Goal: Task Accomplishment & Management: Manage account settings

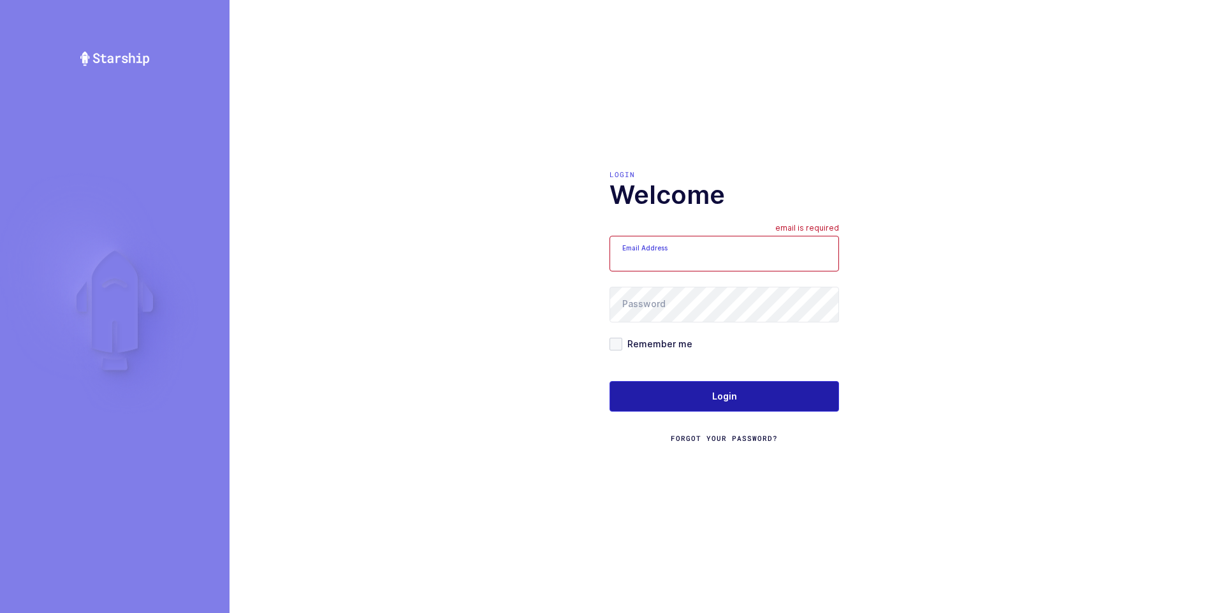
type input "ezra@janustrade.com"
click at [715, 396] on span "Login" at bounding box center [724, 396] width 25 height 13
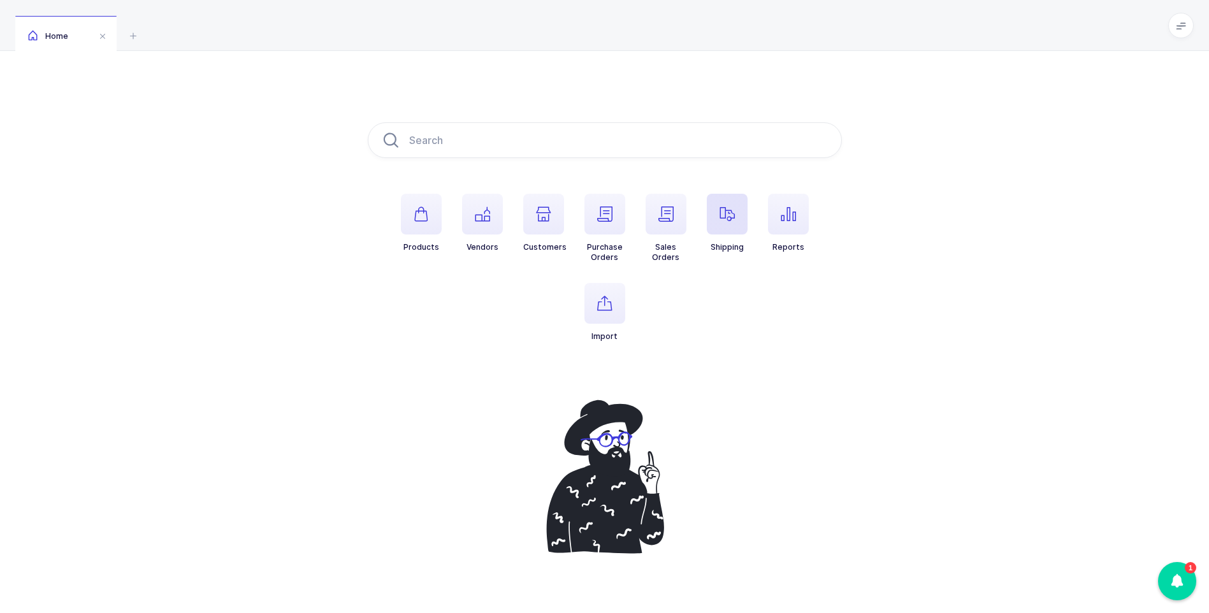
click at [728, 214] on icon "button" at bounding box center [727, 214] width 15 height 15
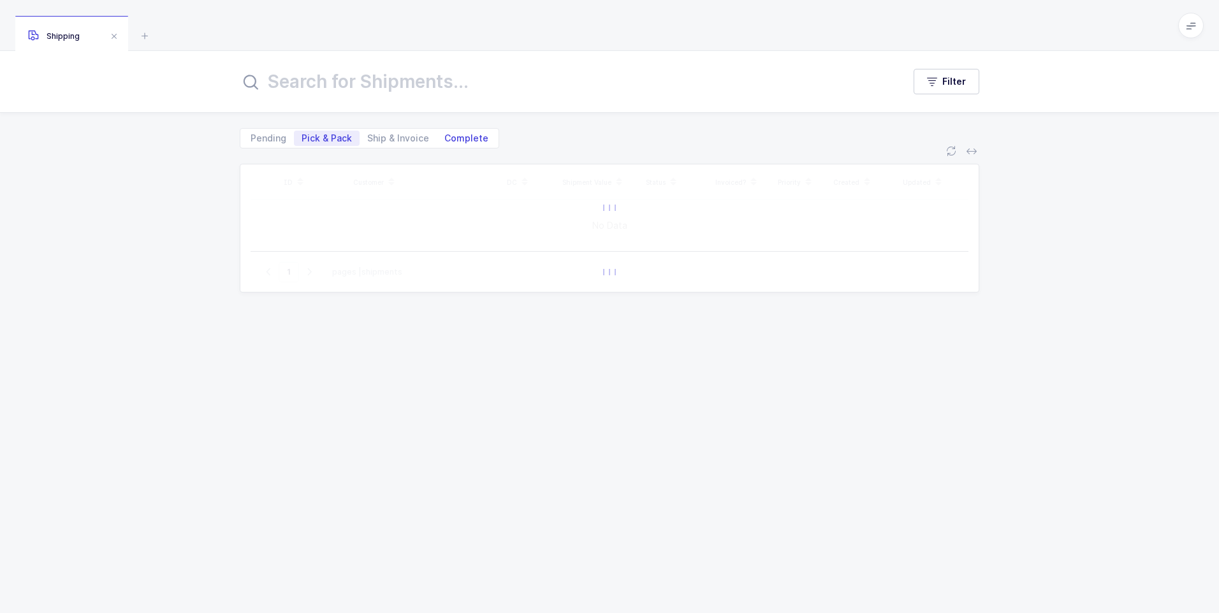
click at [458, 139] on span "Complete" at bounding box center [466, 138] width 44 height 9
click at [445, 139] on input "Complete" at bounding box center [441, 135] width 8 height 8
radio input "true"
radio input "false"
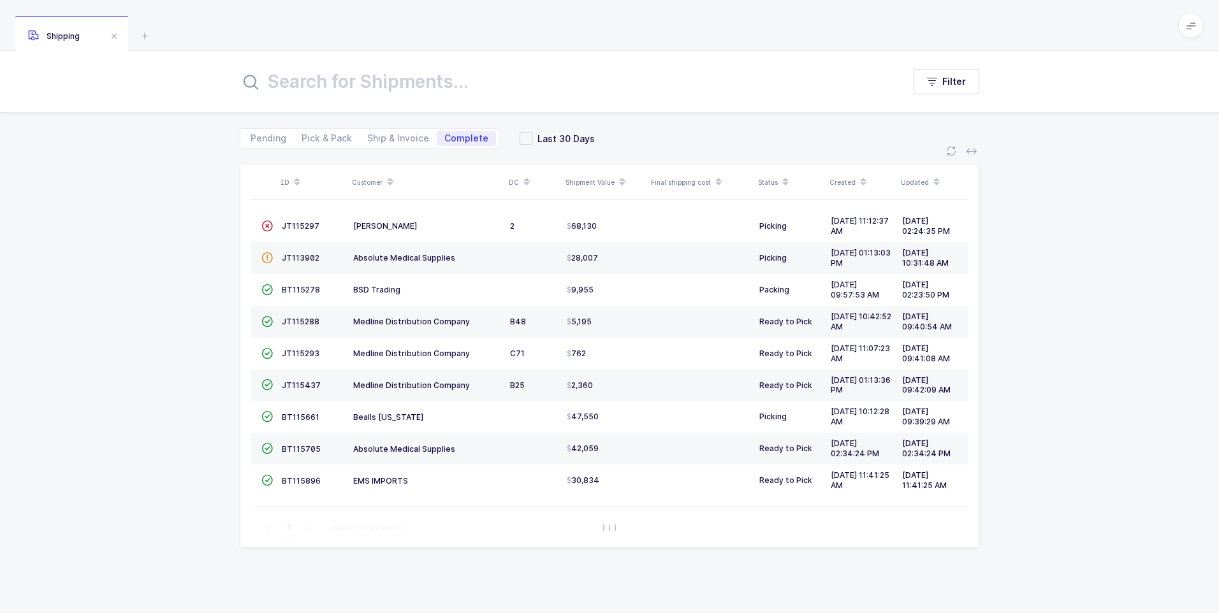
click at [404, 90] on input "text" at bounding box center [564, 81] width 648 height 31
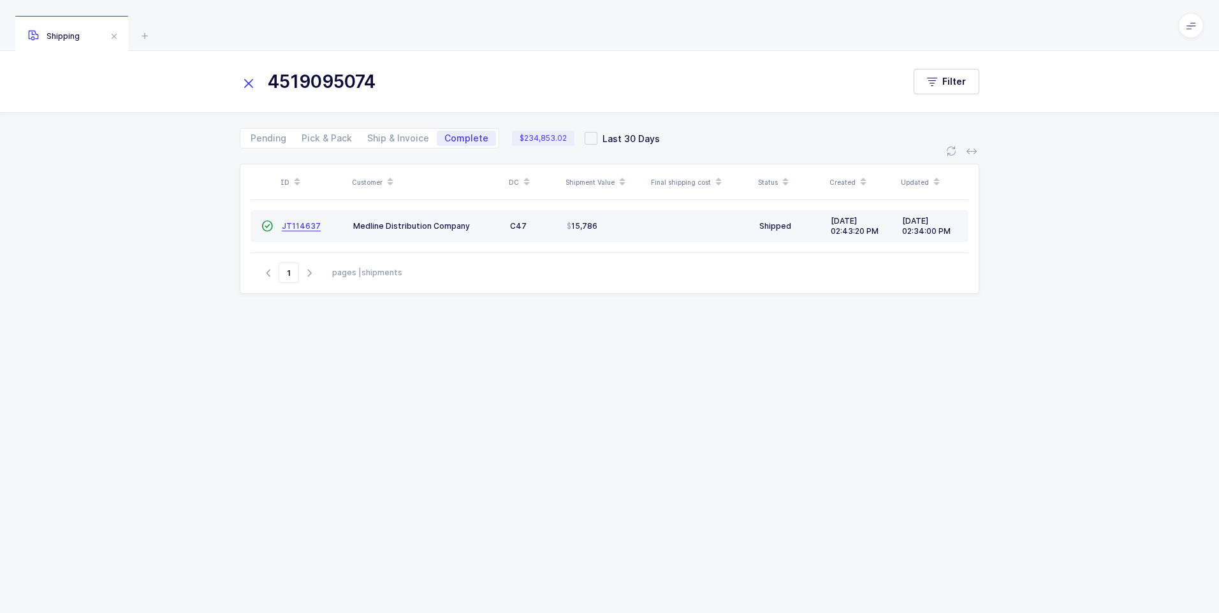
type input "4519095074"
click at [300, 228] on span "JT114637" at bounding box center [301, 226] width 39 height 10
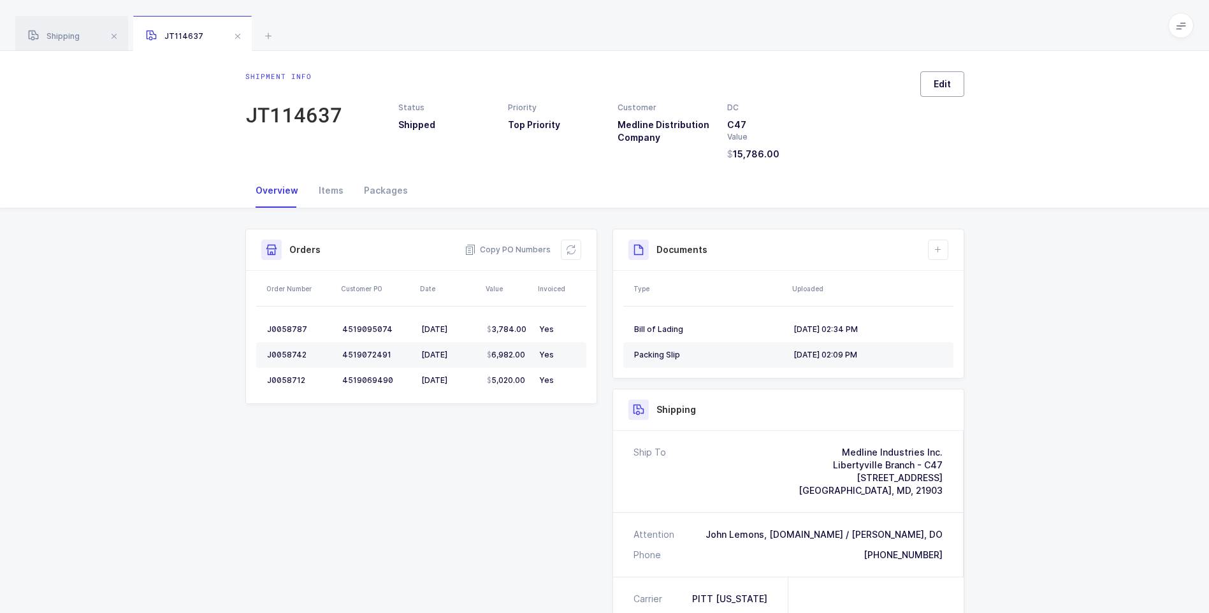
click at [940, 80] on span "Edit" at bounding box center [942, 84] width 17 height 13
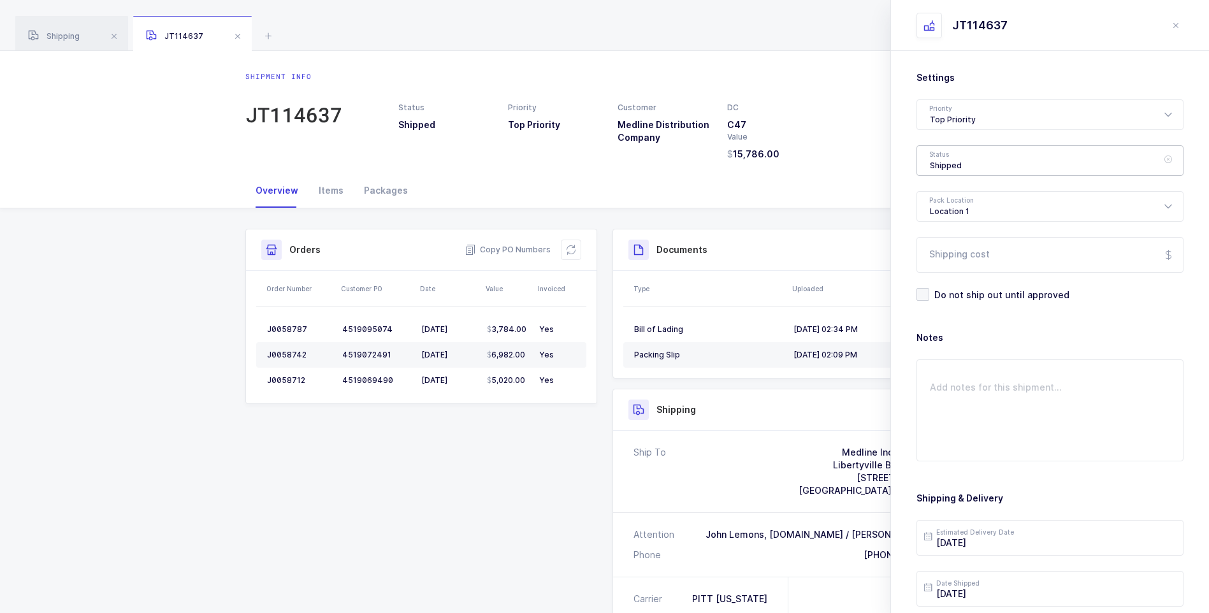
click at [954, 164] on div "Shipped" at bounding box center [1050, 160] width 267 height 31
click at [965, 277] on span "Delivered" at bounding box center [951, 278] width 43 height 11
type input "Delivered"
click at [962, 254] on input "Shipping cost" at bounding box center [1050, 255] width 267 height 36
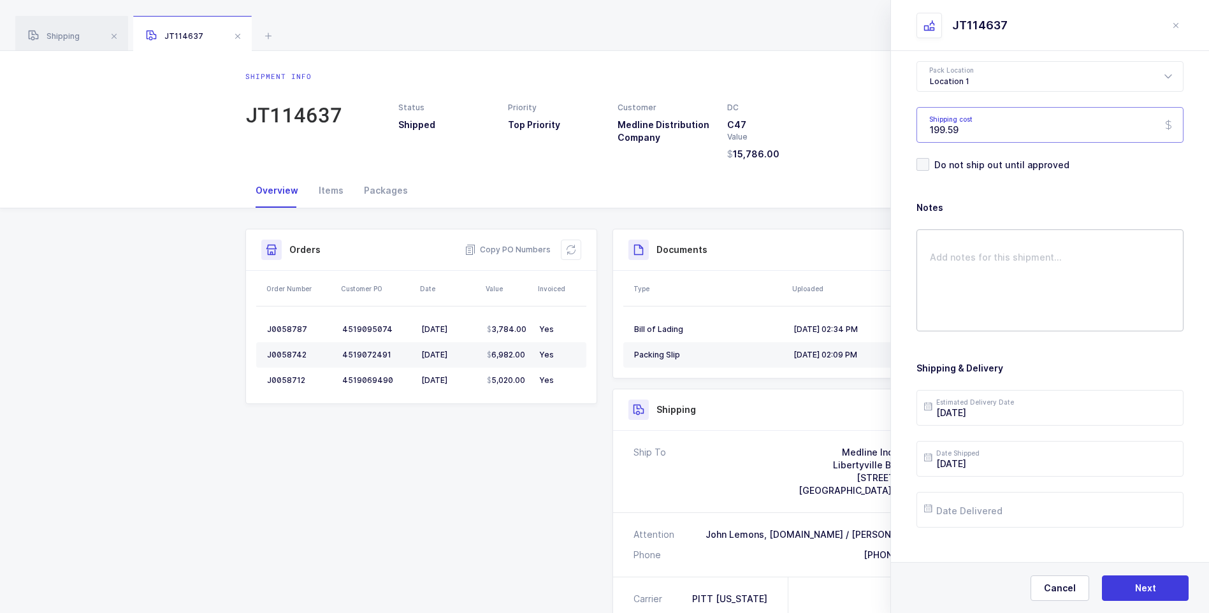
scroll to position [147, 0]
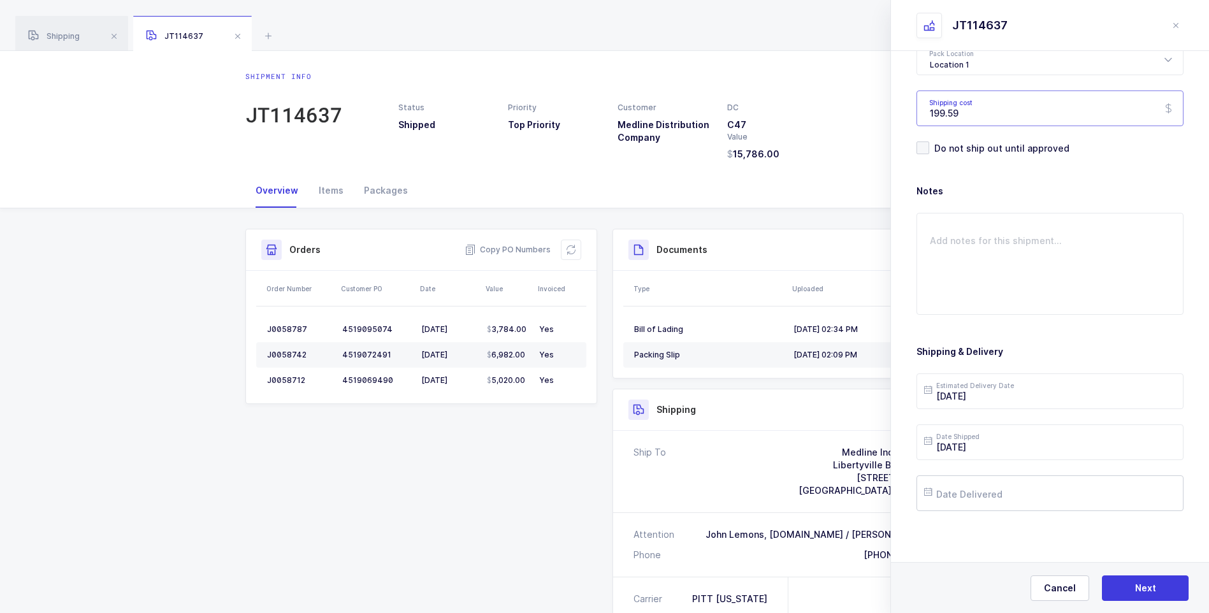
type input "199.59"
click at [971, 495] on input "text" at bounding box center [1050, 494] width 267 height 36
click at [1023, 324] on span "1" at bounding box center [1019, 324] width 15 height 15
type input "[DATE]"
drag, startPoint x: 1148, startPoint y: 592, endPoint x: 1143, endPoint y: 576, distance: 16.1
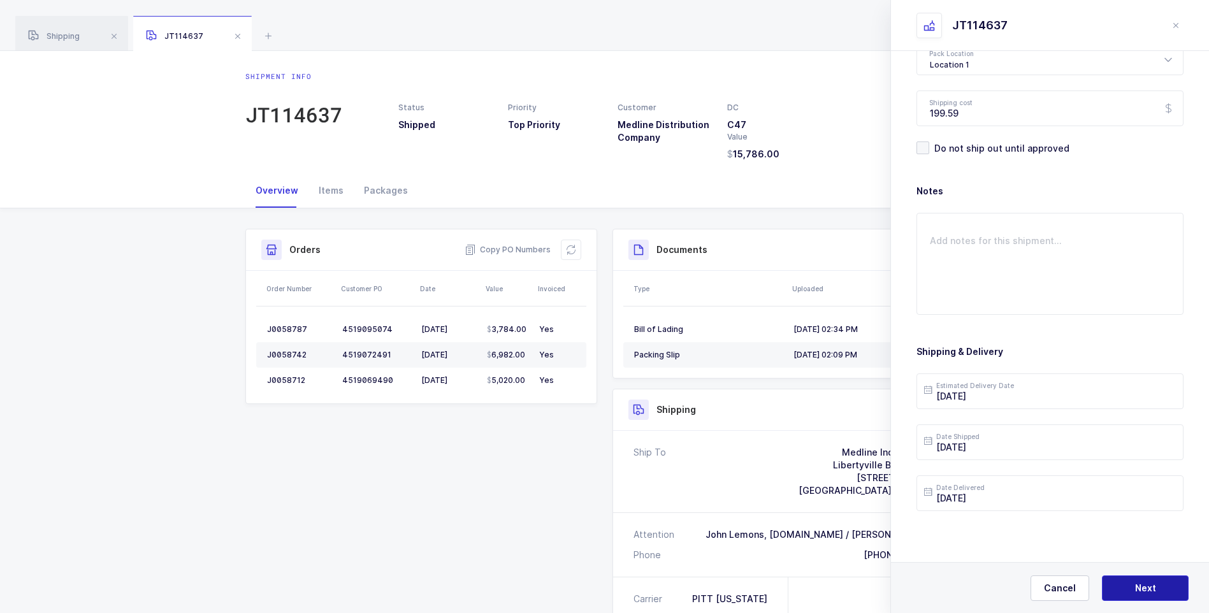
click at [1148, 589] on span "Next" at bounding box center [1145, 588] width 21 height 13
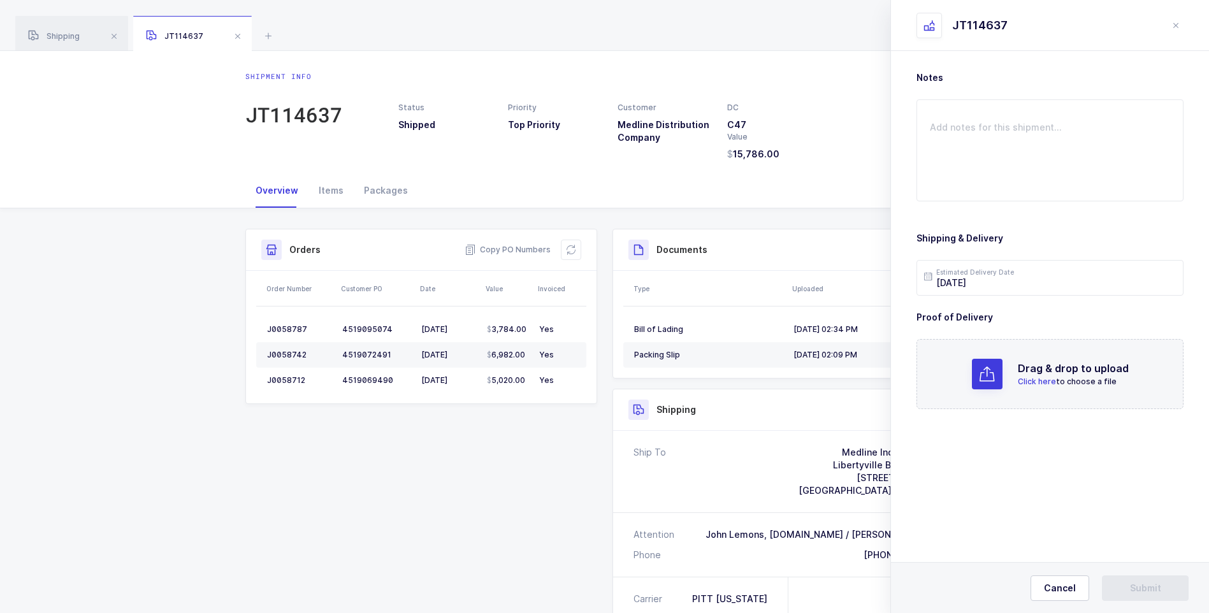
click at [1051, 377] on span "Click here" at bounding box center [1037, 382] width 38 height 10
click at [1142, 581] on button "Submit" at bounding box center [1145, 588] width 87 height 25
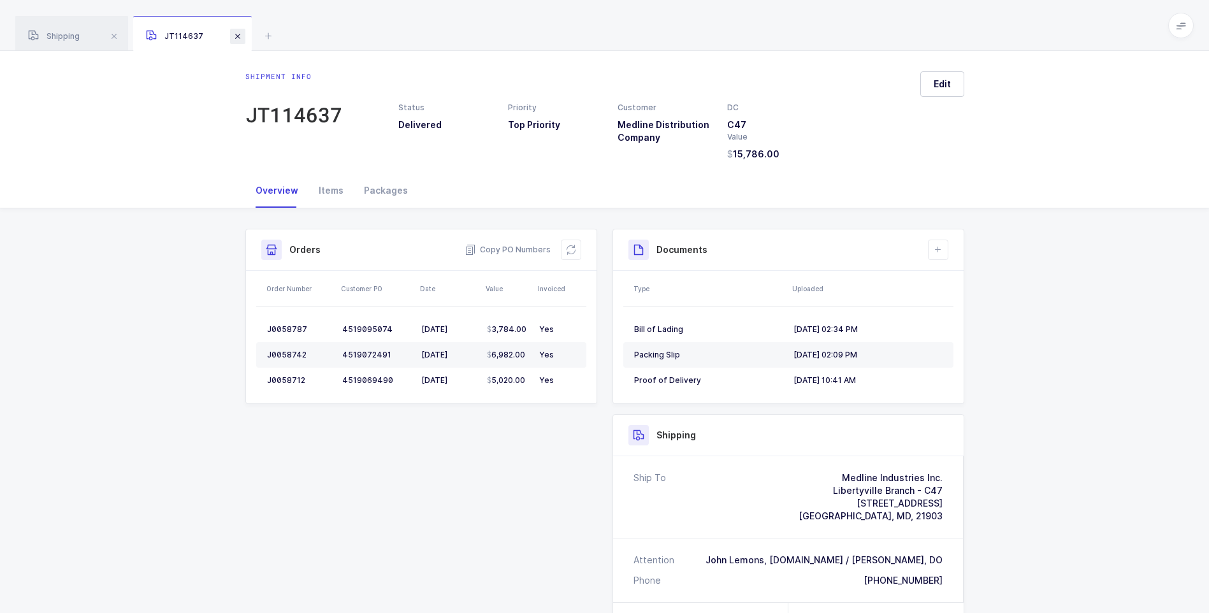
click at [240, 33] on span at bounding box center [237, 36] width 15 height 15
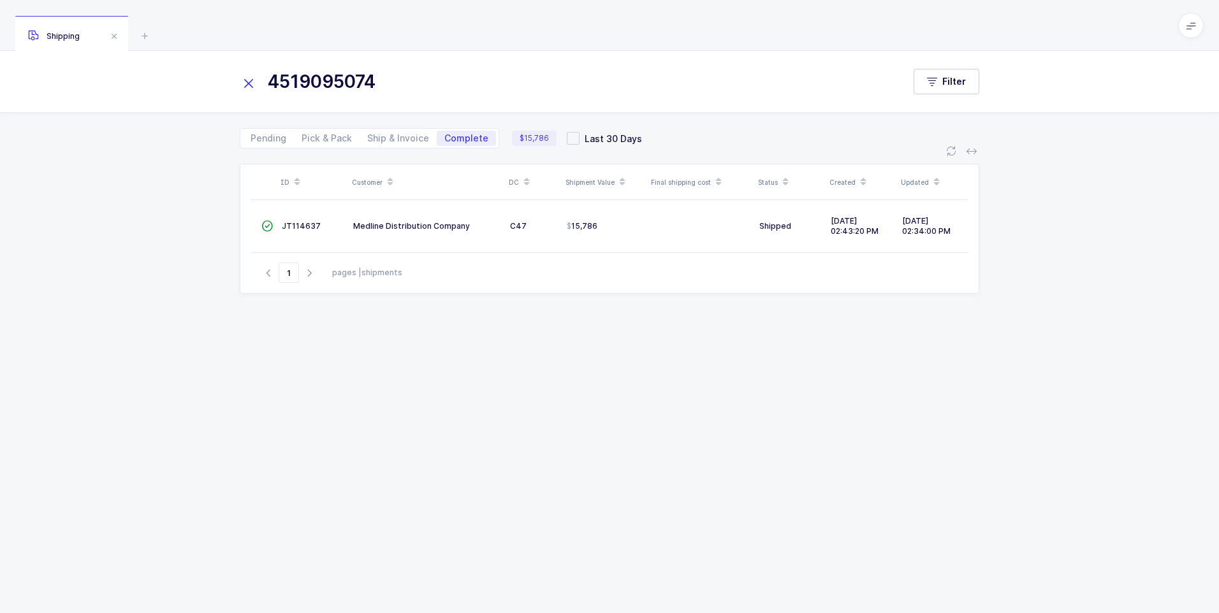
click at [254, 90] on icon at bounding box center [249, 84] width 18 height 18
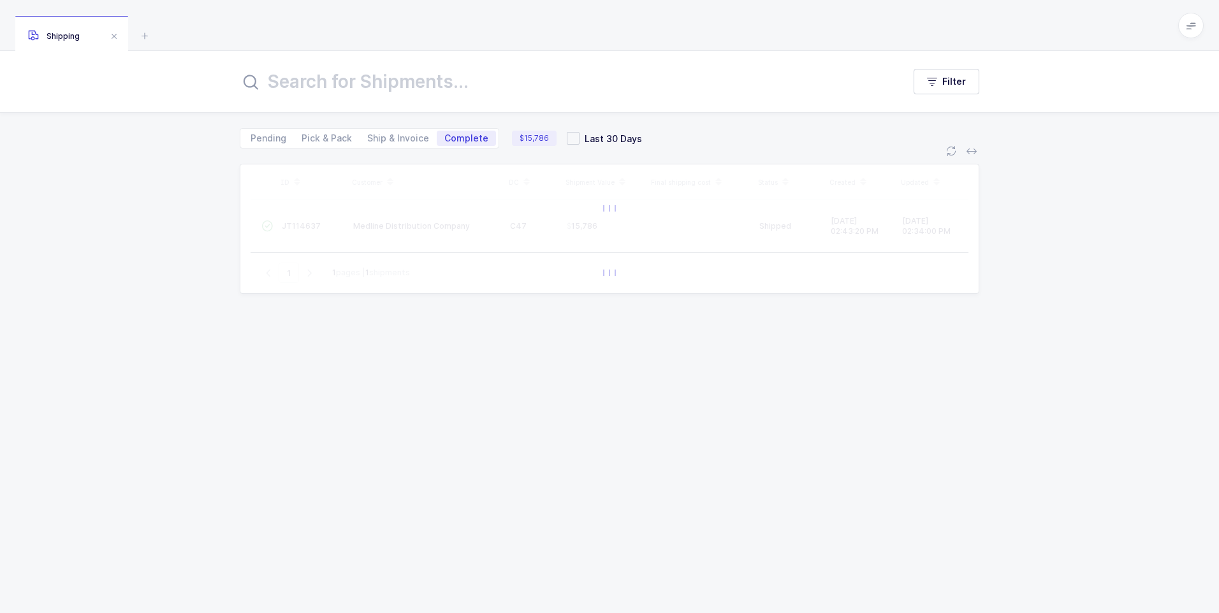
click at [278, 82] on input "text" at bounding box center [564, 81] width 648 height 31
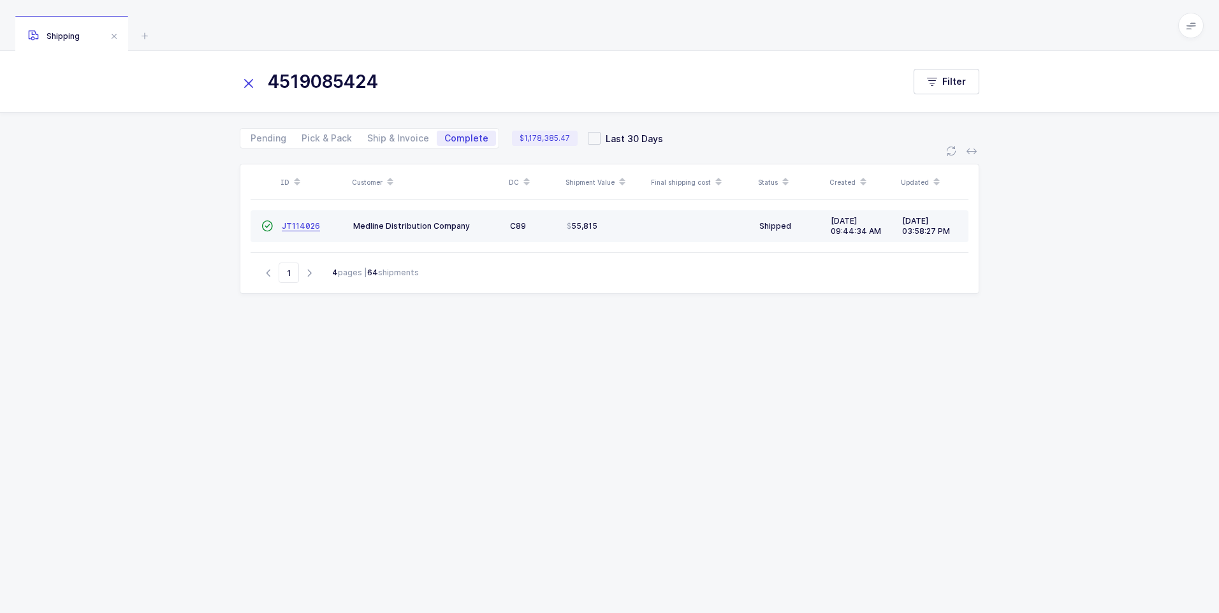
type input "4519085424"
click at [296, 228] on span "JT114026" at bounding box center [301, 226] width 38 height 10
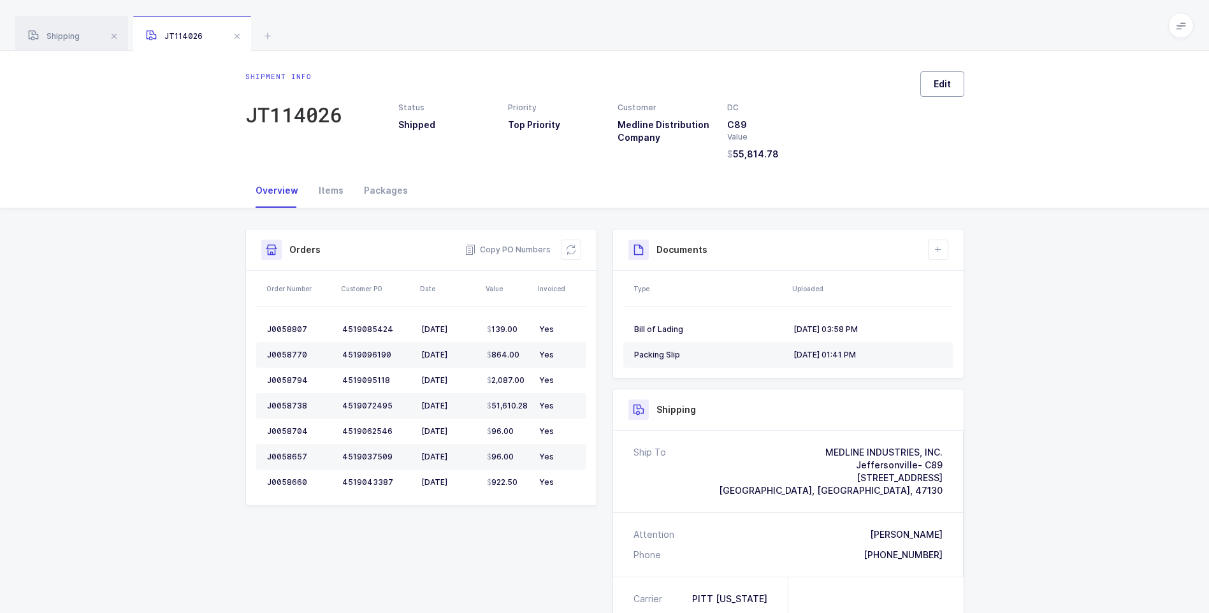
click at [952, 87] on button "Edit" at bounding box center [942, 83] width 44 height 25
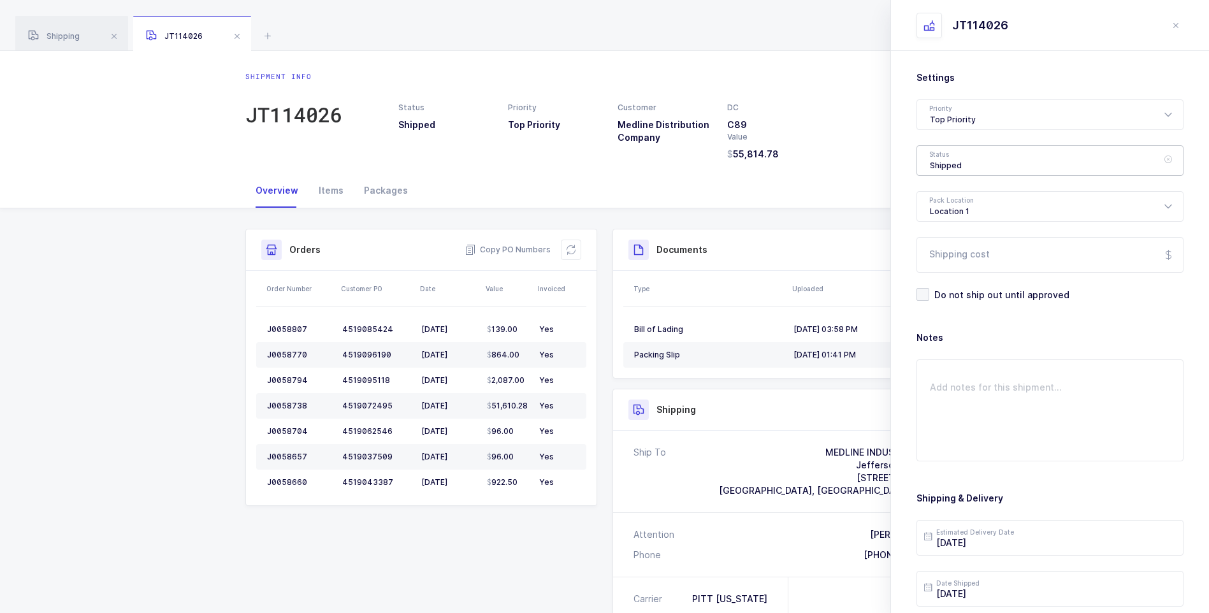
click at [950, 166] on div "Shipped" at bounding box center [1050, 160] width 267 height 31
click at [956, 275] on span "Delivered" at bounding box center [951, 278] width 43 height 11
type input "Delivered"
click at [966, 251] on input "Shipping cost" at bounding box center [1050, 255] width 267 height 36
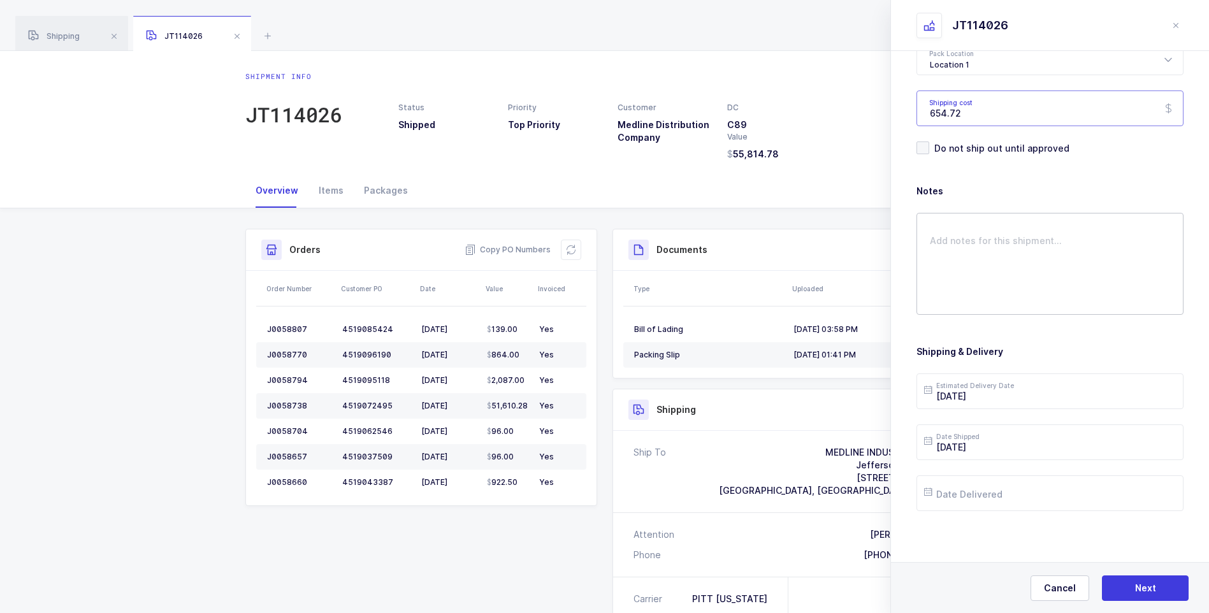
scroll to position [64, 0]
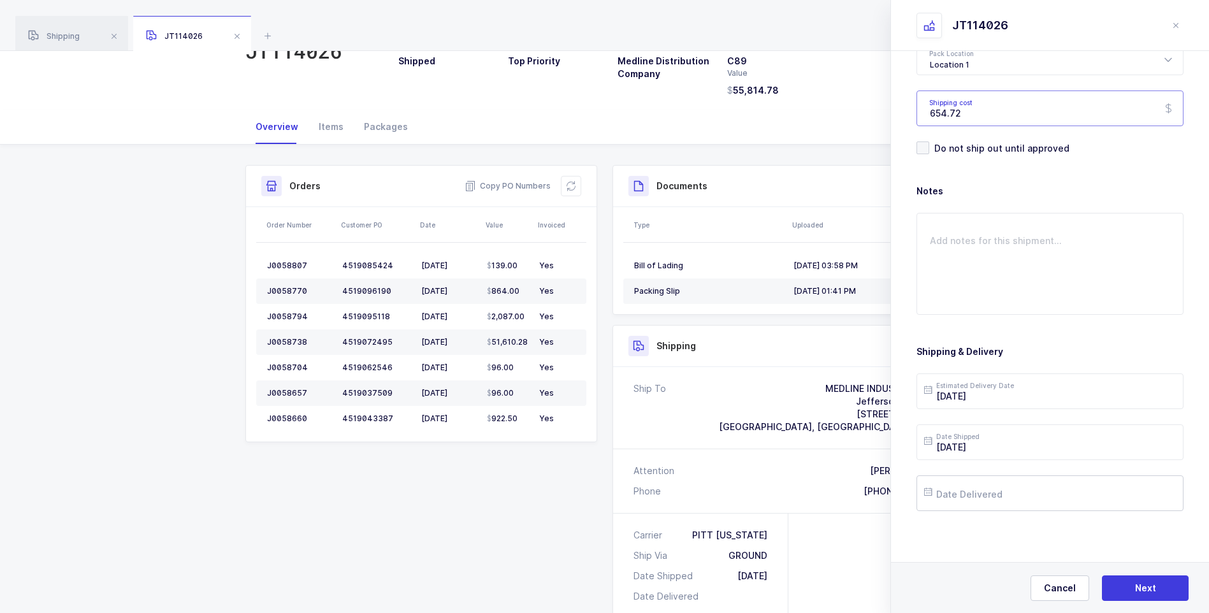
type input "654.72"
click at [985, 488] on input "text" at bounding box center [1050, 494] width 267 height 36
click at [1049, 324] on span "2" at bounding box center [1046, 324] width 15 height 15
type input "[DATE]"
click at [1133, 581] on button "Next" at bounding box center [1145, 588] width 87 height 25
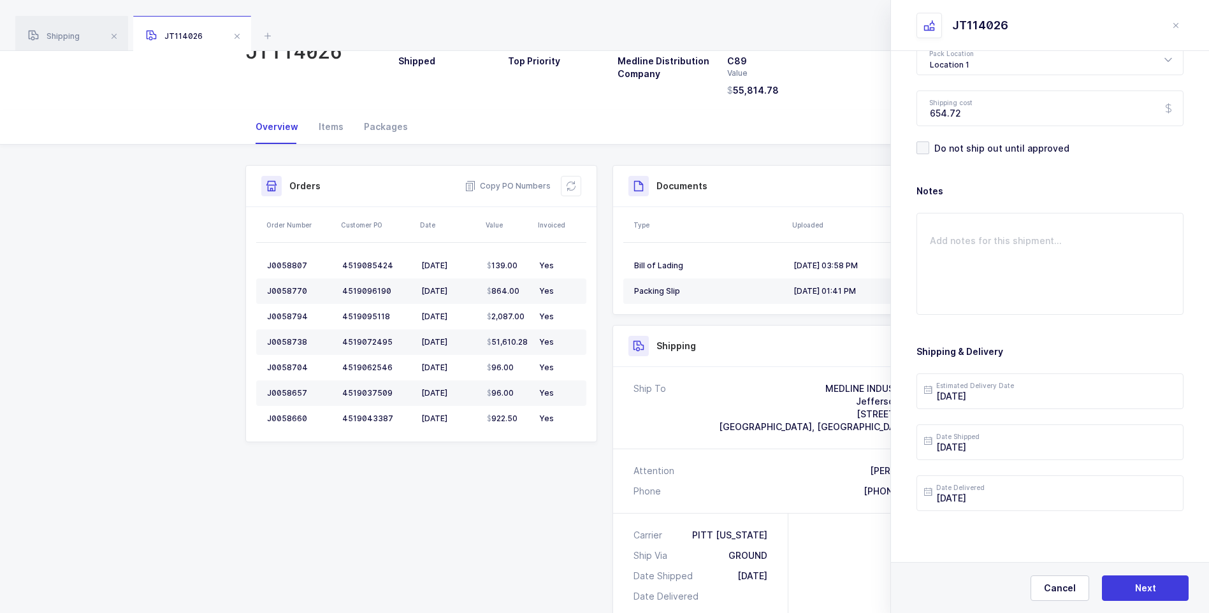
scroll to position [0, 0]
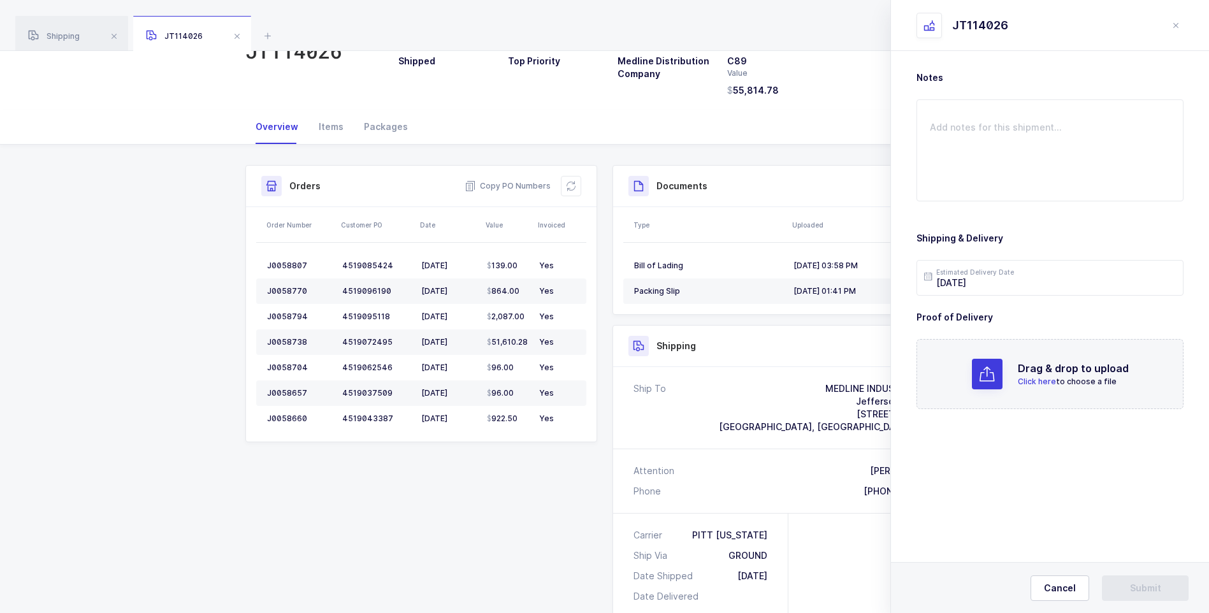
click at [1036, 379] on span "Click here" at bounding box center [1037, 382] width 38 height 10
click at [1157, 590] on span "Submit" at bounding box center [1145, 588] width 31 height 13
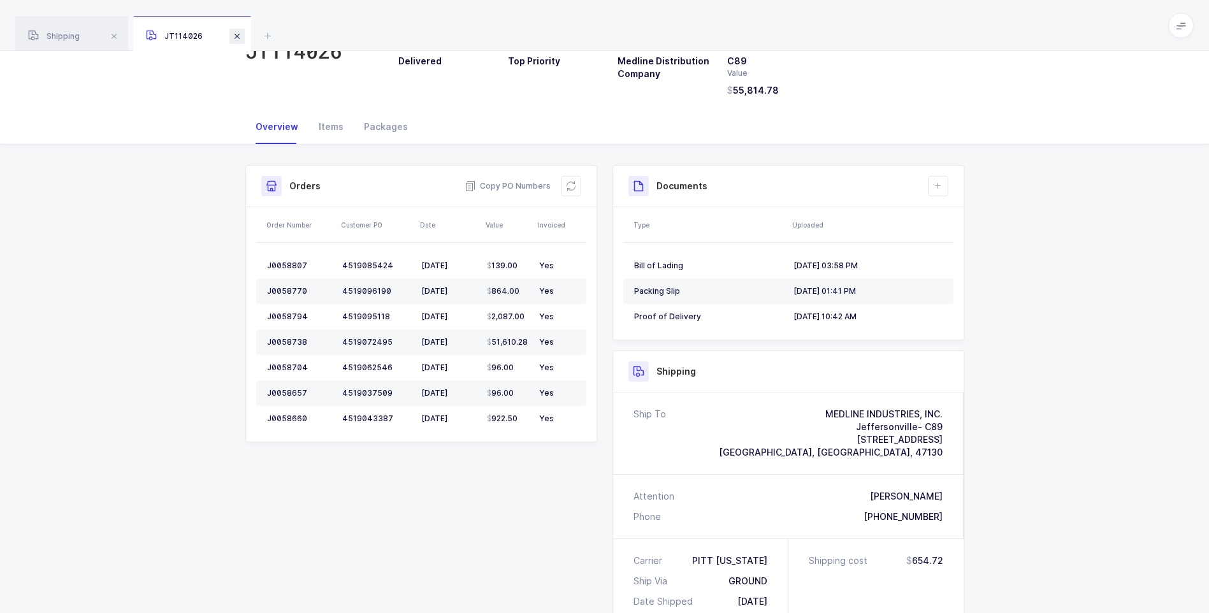
click at [242, 42] on span at bounding box center [236, 36] width 15 height 15
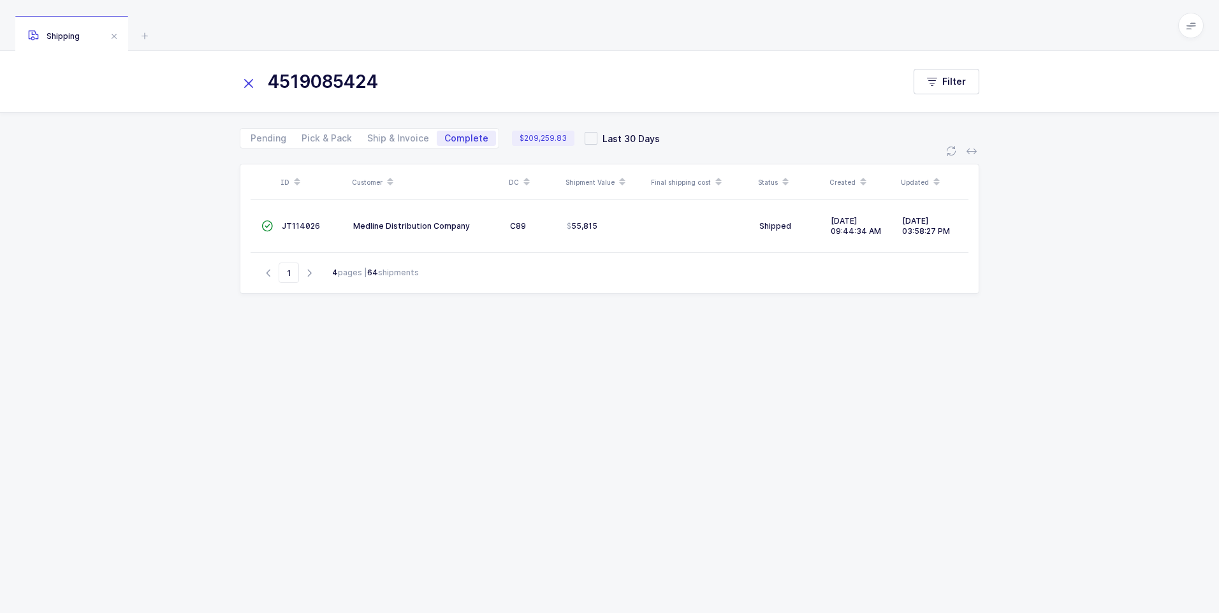
click at [254, 84] on icon at bounding box center [249, 84] width 18 height 18
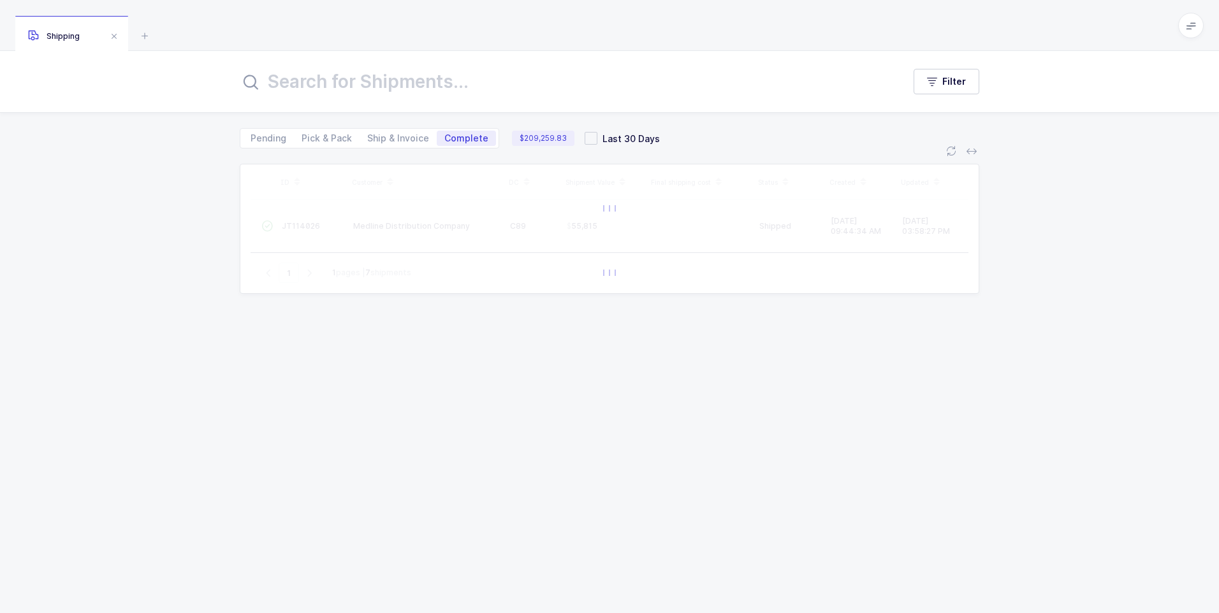
click at [287, 89] on input "text" at bounding box center [564, 81] width 648 height 31
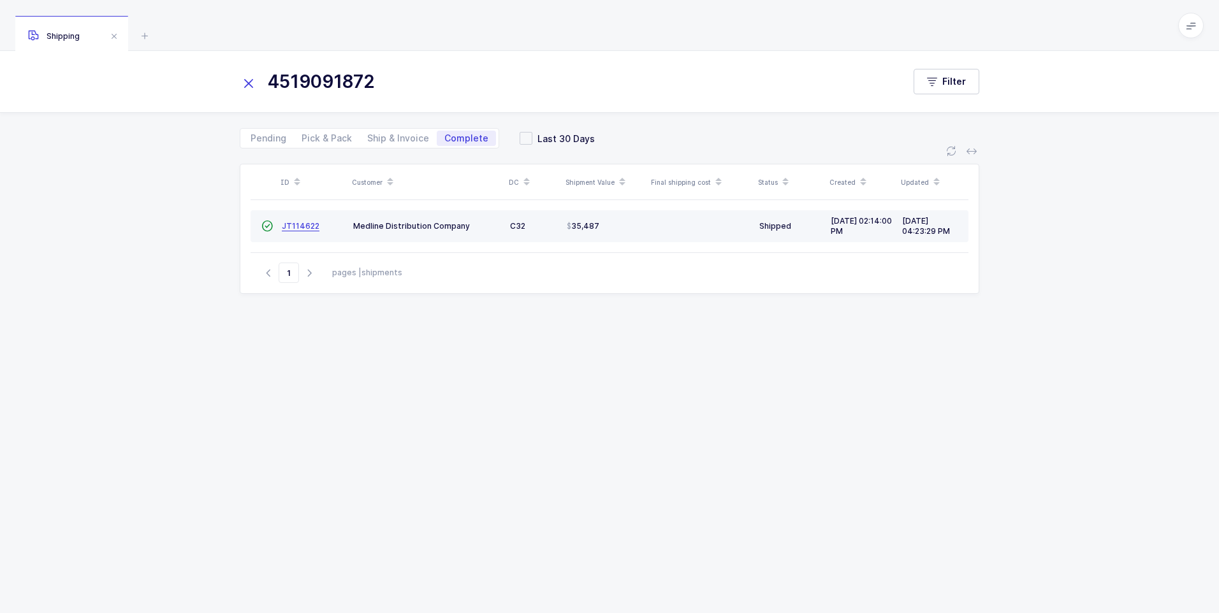
type input "4519091872"
click at [299, 229] on span "JT114622" at bounding box center [301, 226] width 38 height 10
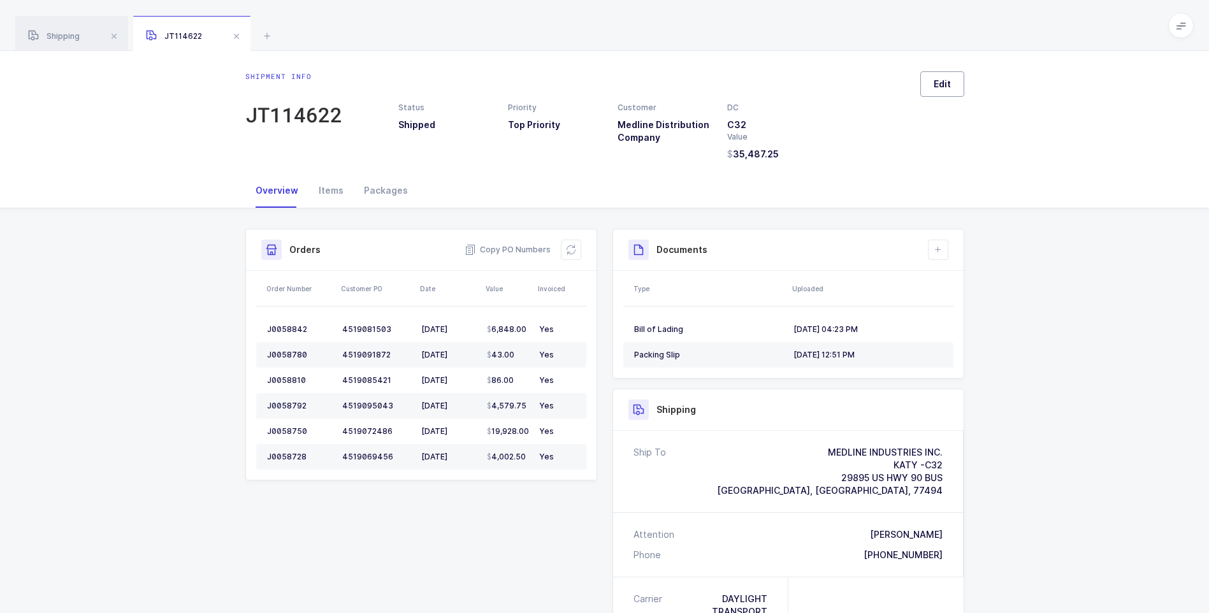
click at [938, 92] on button "Edit" at bounding box center [942, 83] width 44 height 25
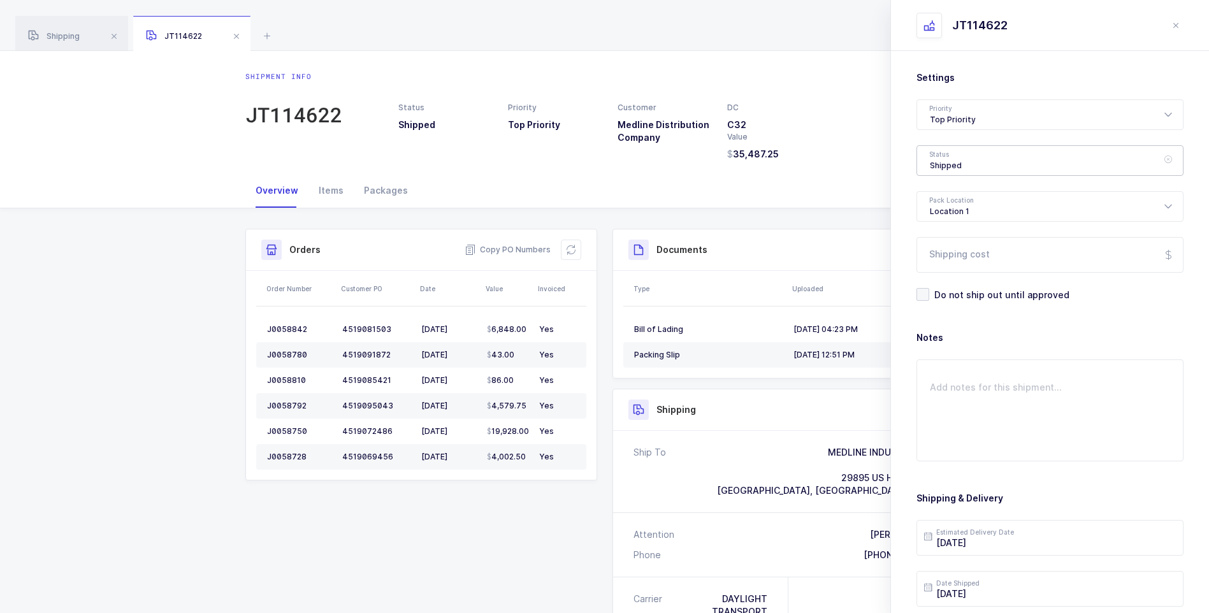
click at [950, 162] on div "Shipped" at bounding box center [1050, 160] width 267 height 31
click at [970, 274] on span "Delivered" at bounding box center [951, 278] width 43 height 11
type input "Delivered"
click at [971, 253] on input "Shipping cost" at bounding box center [1050, 255] width 267 height 36
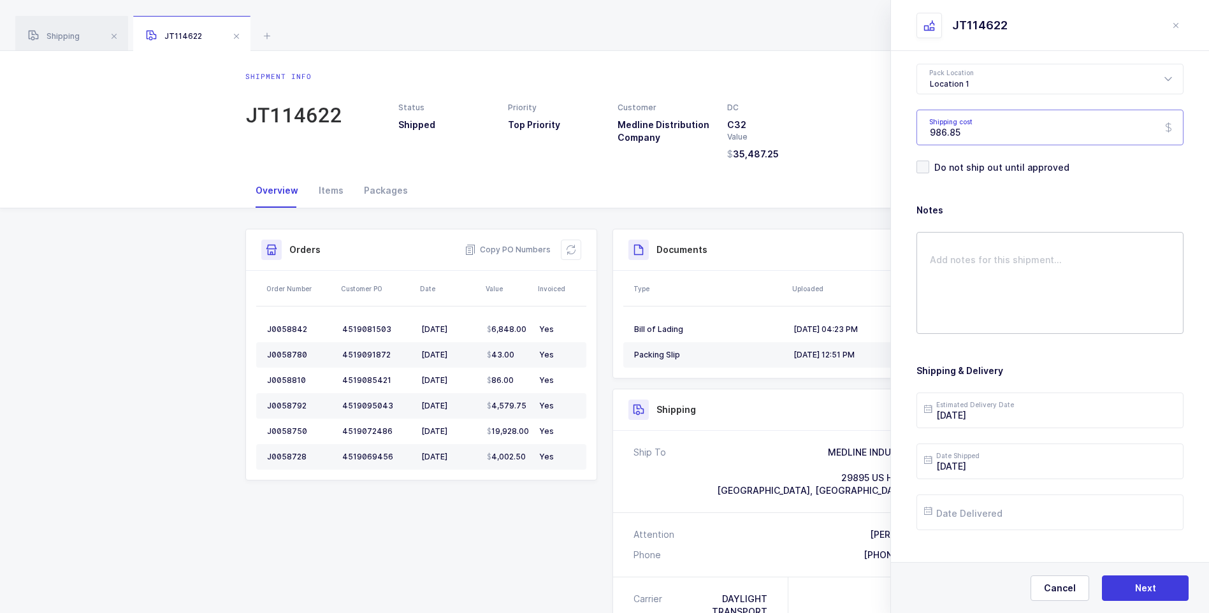
scroll to position [147, 0]
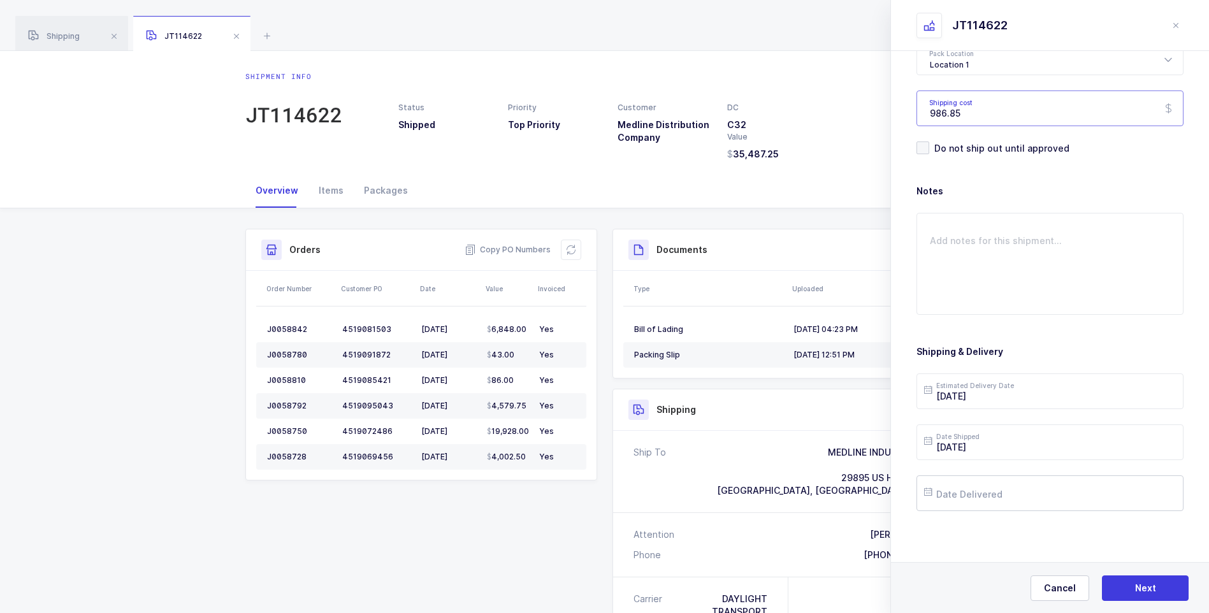
type input "986.85"
click at [970, 491] on input "text" at bounding box center [1050, 494] width 267 height 36
click at [1045, 324] on span "2" at bounding box center [1046, 324] width 15 height 15
type input "[DATE]"
click at [1141, 594] on button "Next" at bounding box center [1145, 588] width 87 height 25
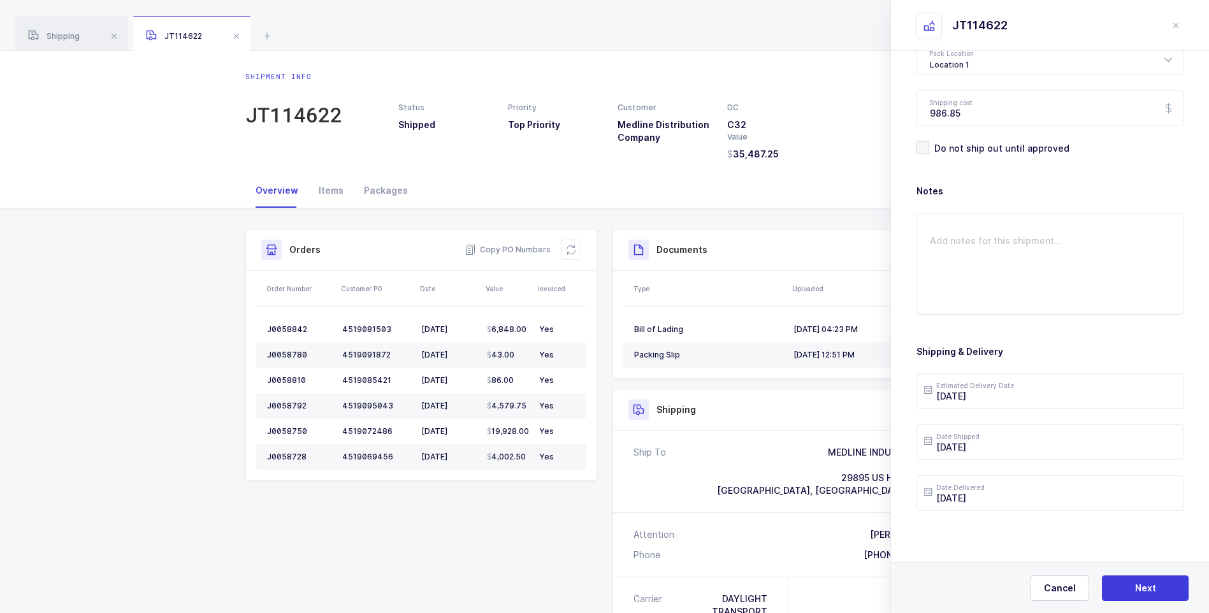
scroll to position [0, 0]
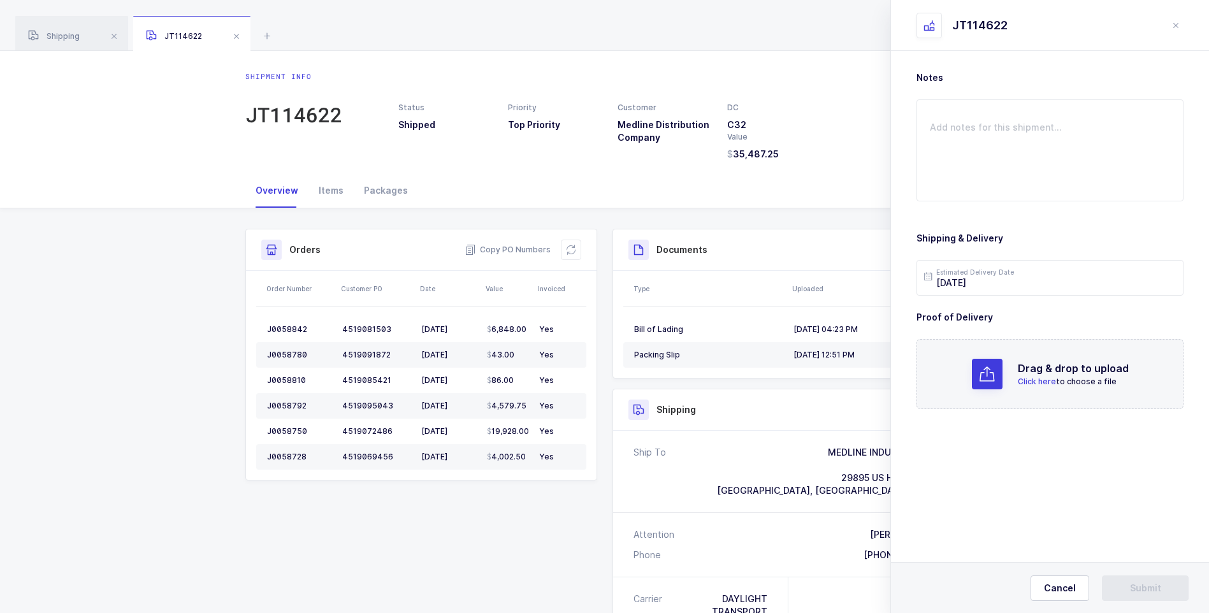
click at [1041, 374] on h2 "Drag & drop to upload" at bounding box center [1073, 368] width 111 height 15
click at [1149, 592] on span "Submit" at bounding box center [1145, 588] width 31 height 13
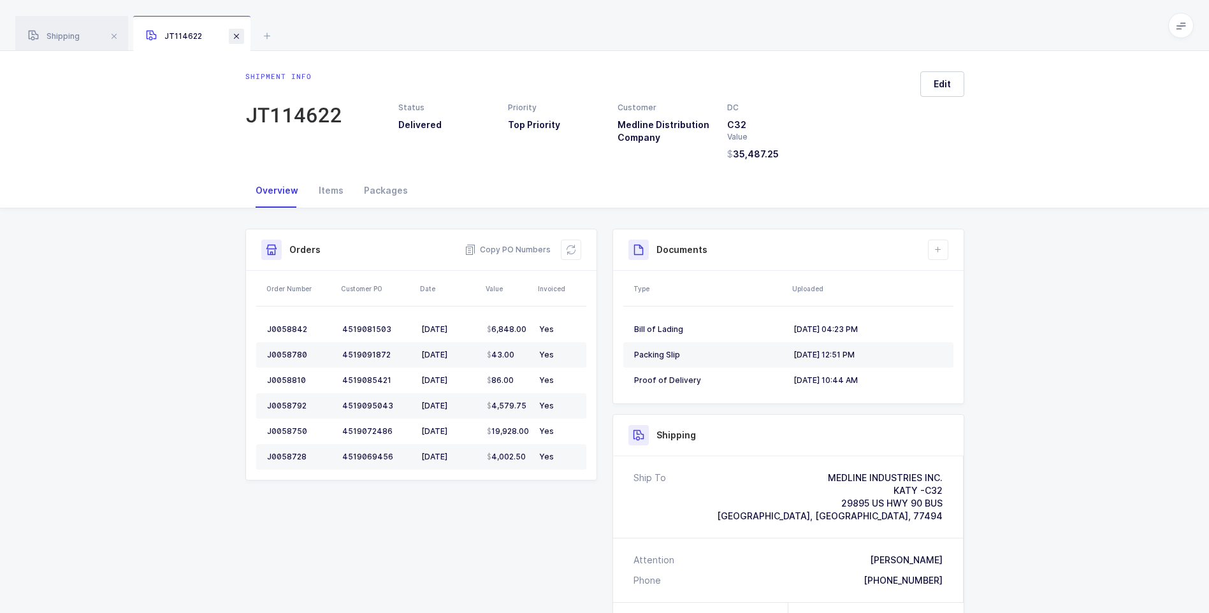
click at [239, 41] on span at bounding box center [236, 36] width 15 height 15
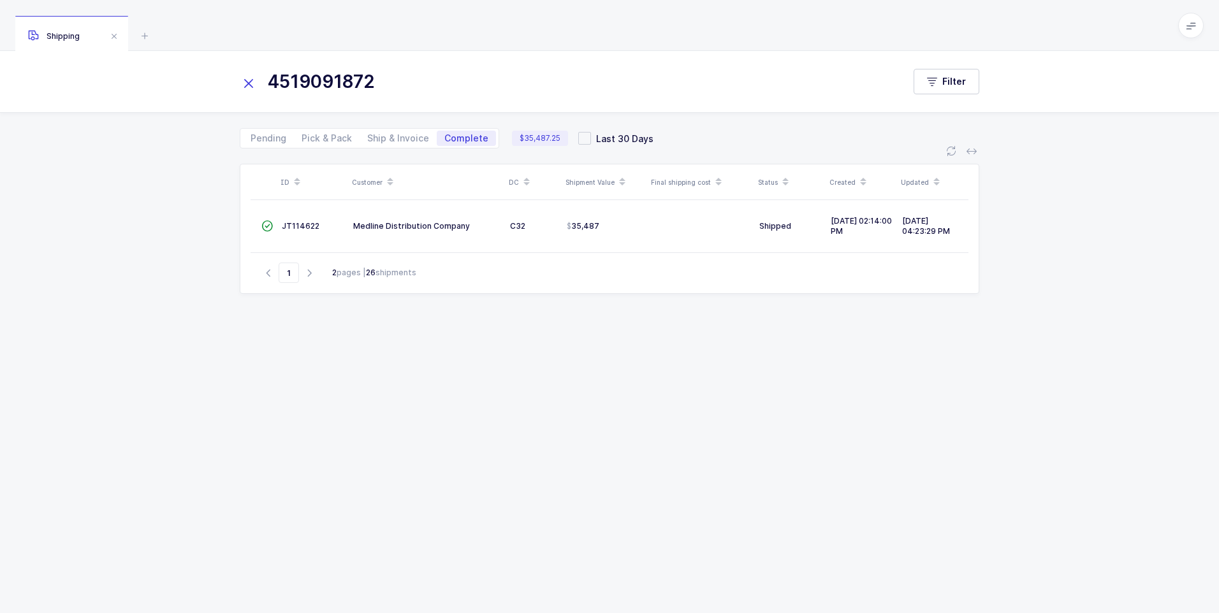
click at [254, 82] on icon at bounding box center [249, 84] width 18 height 18
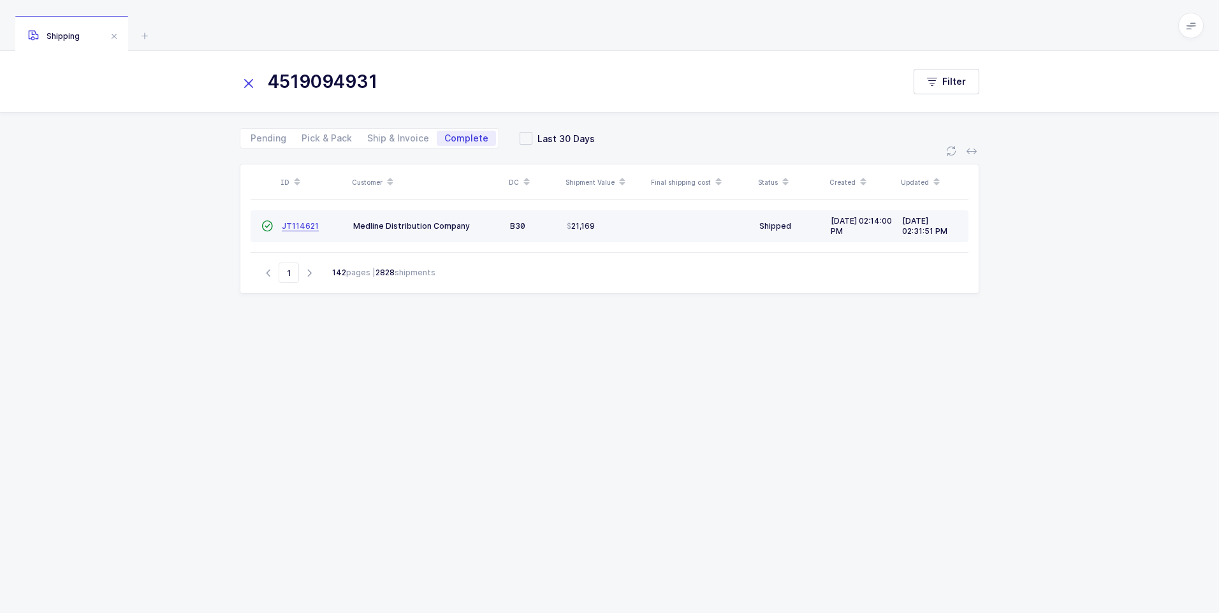
type input "4519094931"
click at [310, 229] on span "JT114621" at bounding box center [300, 226] width 37 height 10
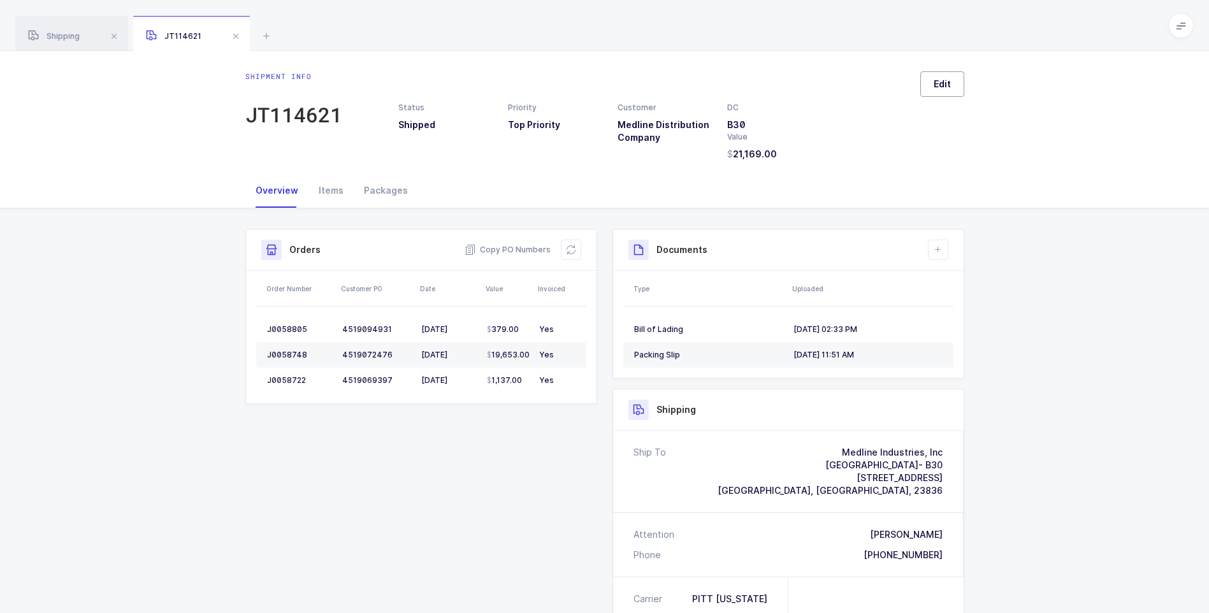
click at [939, 83] on span "Edit" at bounding box center [942, 84] width 17 height 13
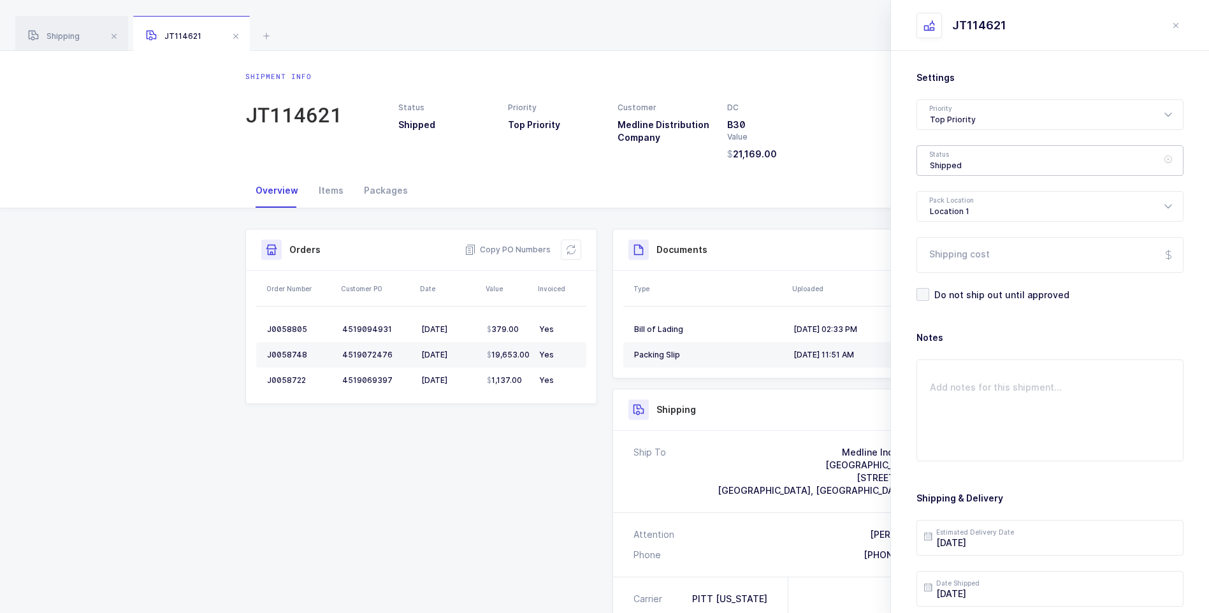
click at [966, 161] on div "Shipped" at bounding box center [1050, 160] width 267 height 31
click at [947, 280] on span "Delivered" at bounding box center [951, 278] width 43 height 11
type input "Delivered"
click at [955, 260] on input "Shipping cost" at bounding box center [1050, 255] width 267 height 36
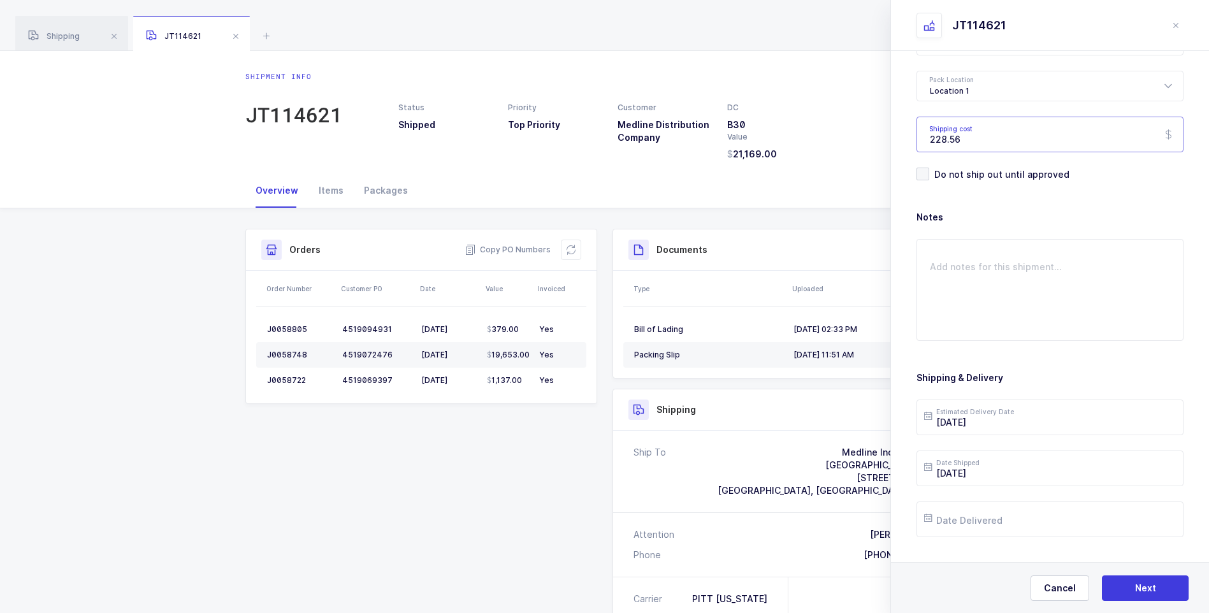
scroll to position [147, 0]
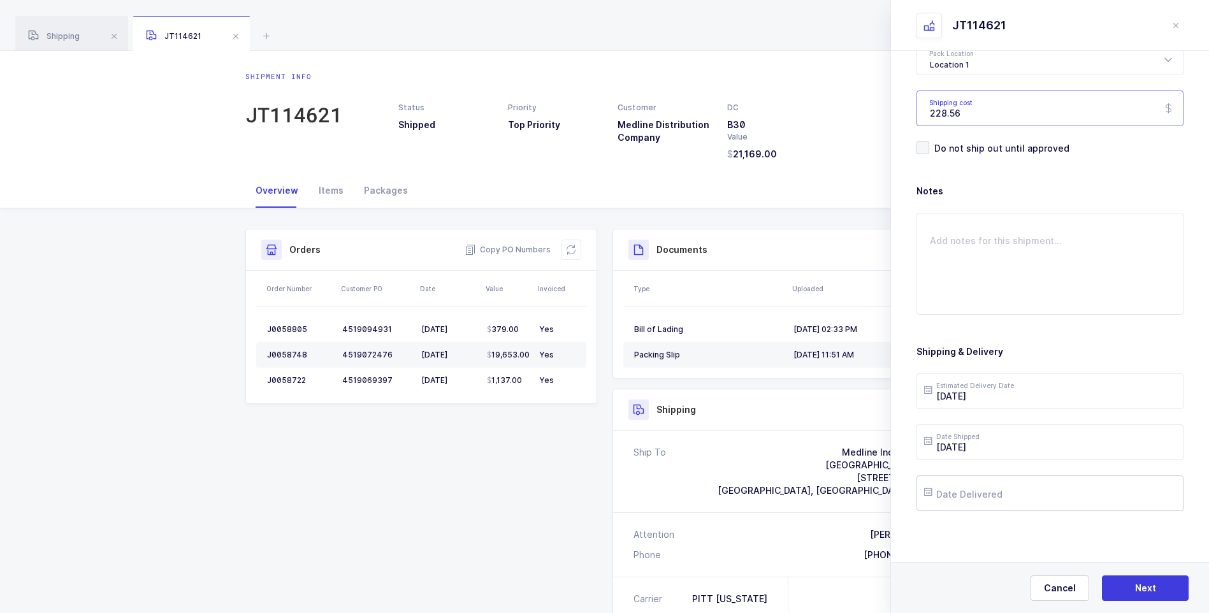
type input "228.56"
click at [968, 492] on input "text" at bounding box center [1050, 494] width 267 height 36
click at [938, 268] on button "Previous Month" at bounding box center [937, 267] width 8 height 8
click at [993, 421] on span "30" at bounding box center [992, 421] width 15 height 15
type input "[DATE]"
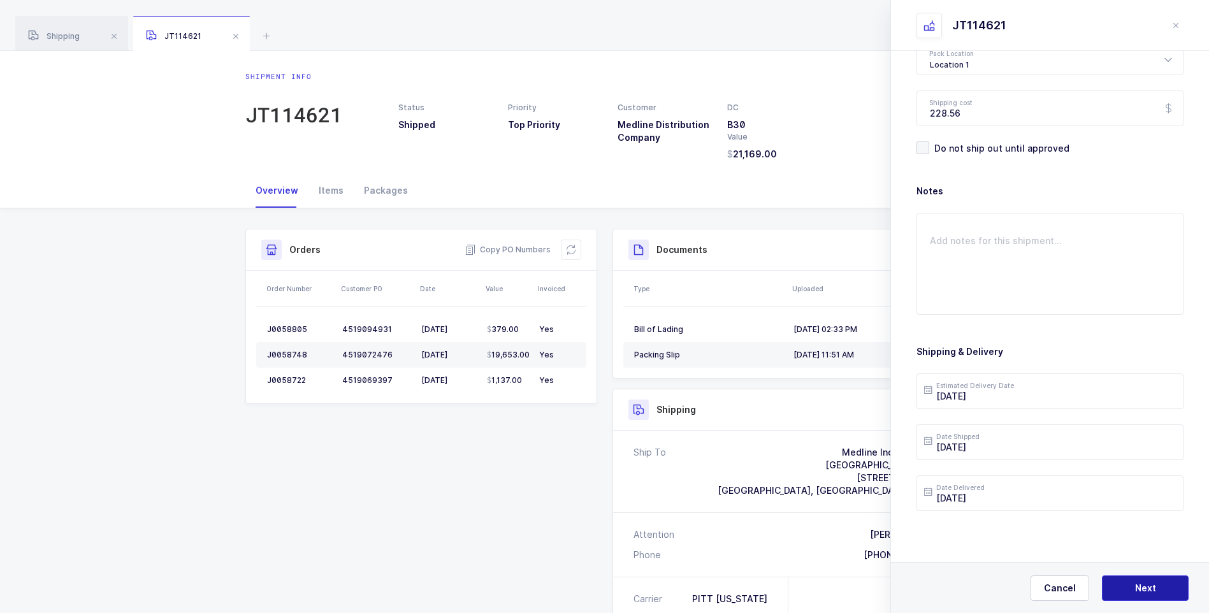
drag, startPoint x: 1131, startPoint y: 586, endPoint x: 1087, endPoint y: 507, distance: 90.7
click at [1129, 585] on button "Next" at bounding box center [1145, 588] width 87 height 25
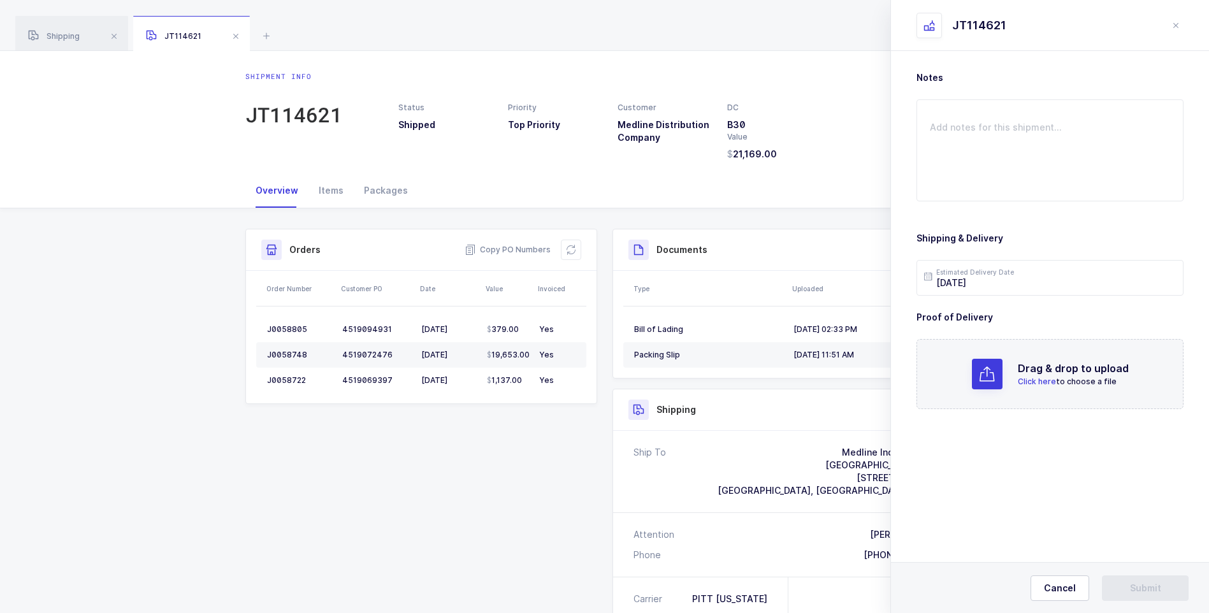
click at [1033, 379] on span "Click here" at bounding box center [1037, 382] width 38 height 10
click at [1126, 586] on button "Submit" at bounding box center [1145, 588] width 87 height 25
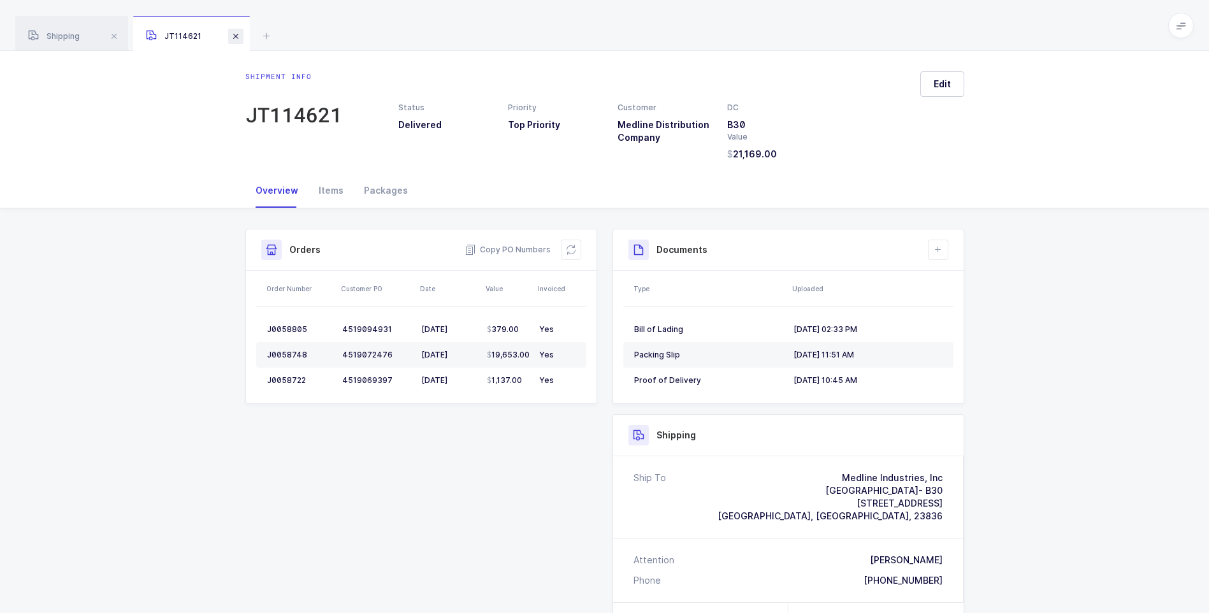
click at [240, 38] on span at bounding box center [235, 36] width 15 height 15
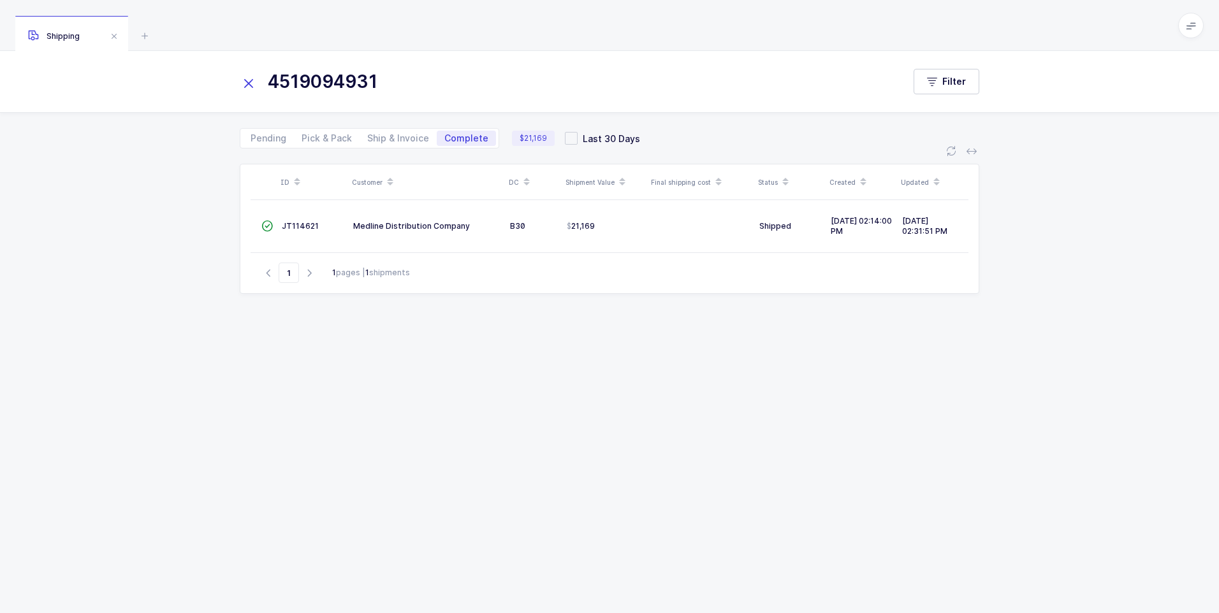
click at [254, 83] on icon at bounding box center [249, 84] width 18 height 18
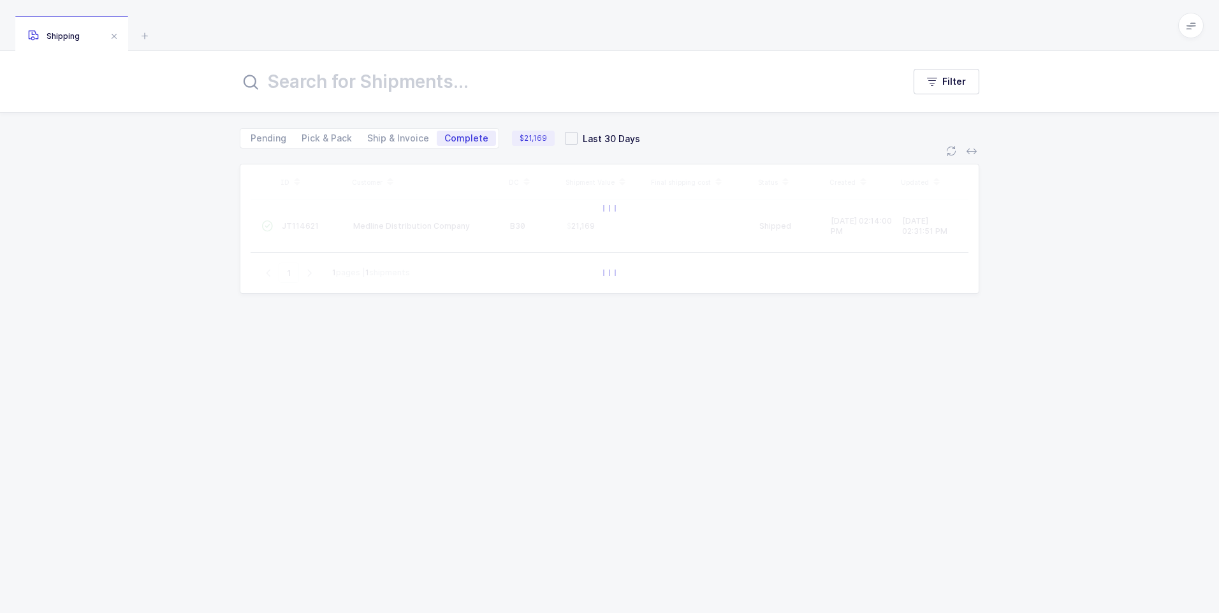
click at [306, 96] on input "text" at bounding box center [564, 81] width 648 height 31
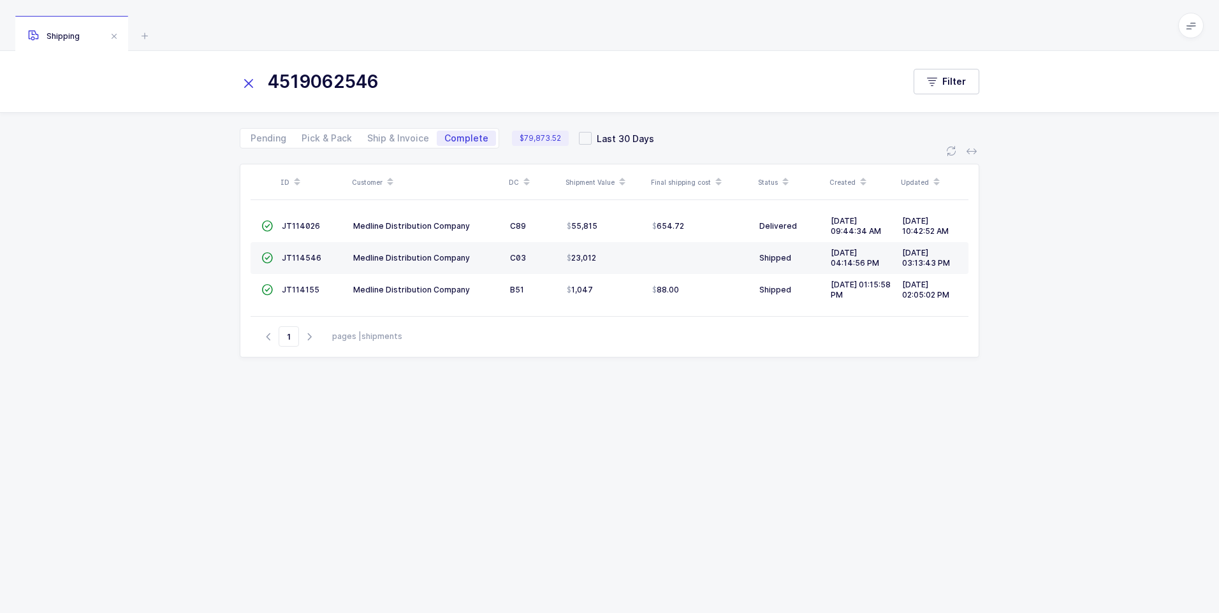
click at [421, 74] on input "4519062546" at bounding box center [564, 81] width 648 height 31
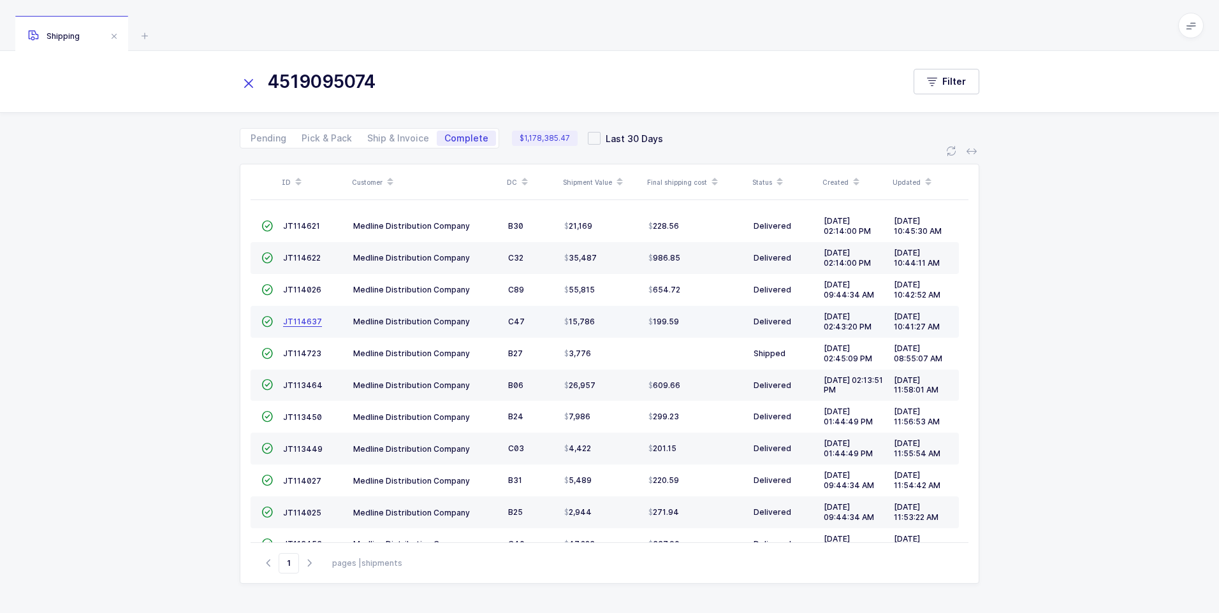
type input "4519095074"
click at [293, 321] on span "JT114637" at bounding box center [302, 322] width 39 height 10
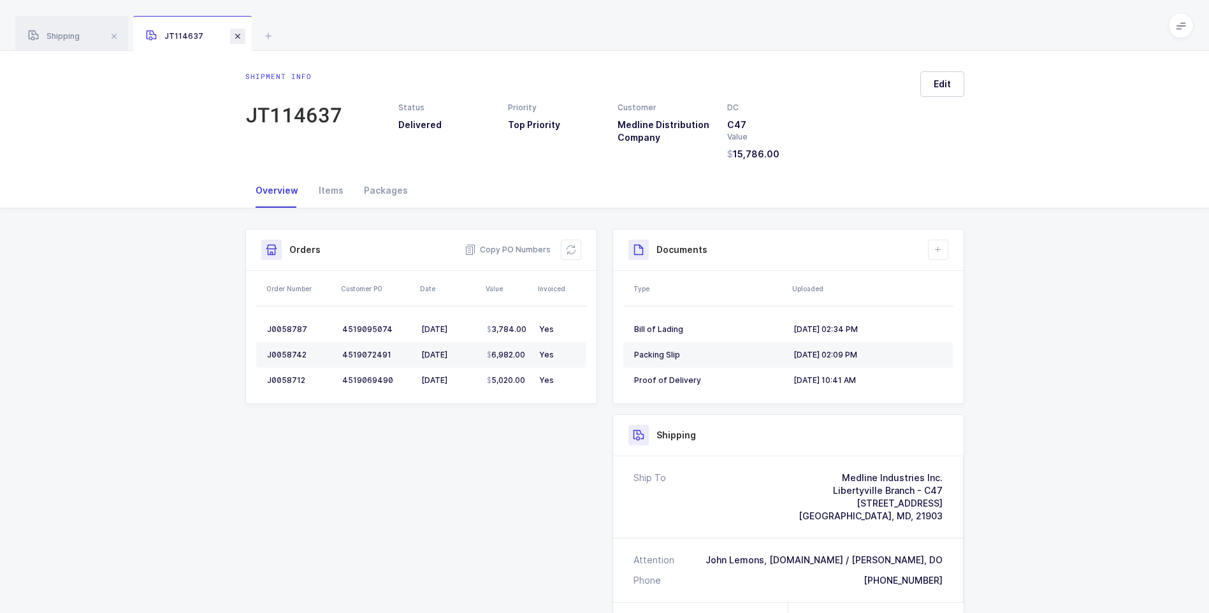
click at [244, 38] on span at bounding box center [237, 36] width 15 height 15
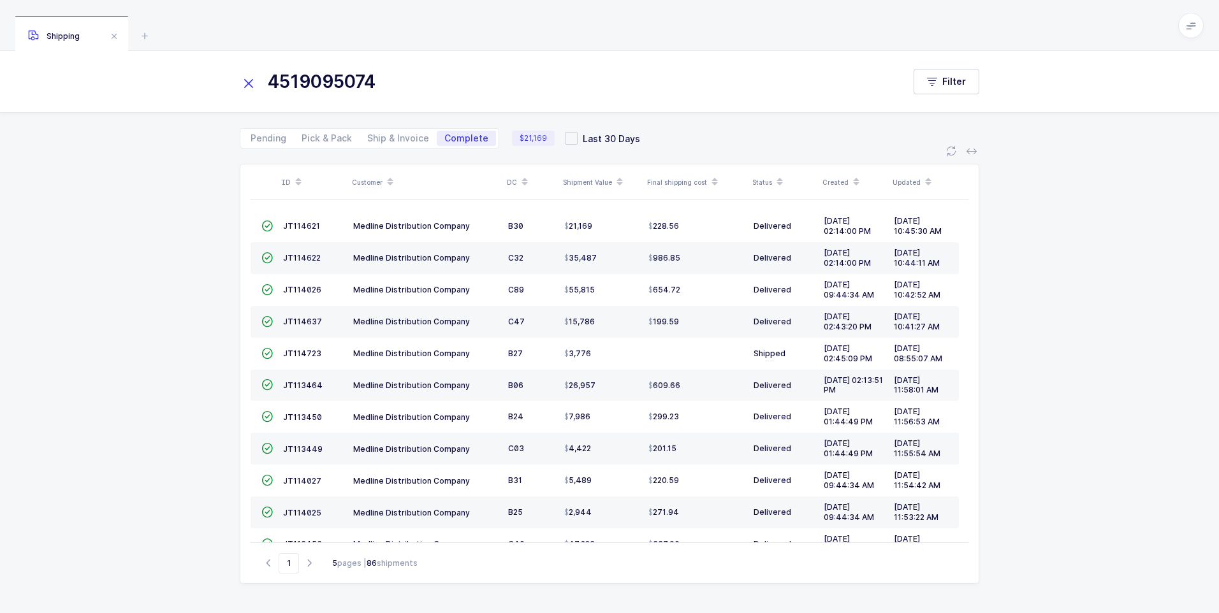
click at [247, 85] on icon at bounding box center [249, 84] width 18 height 18
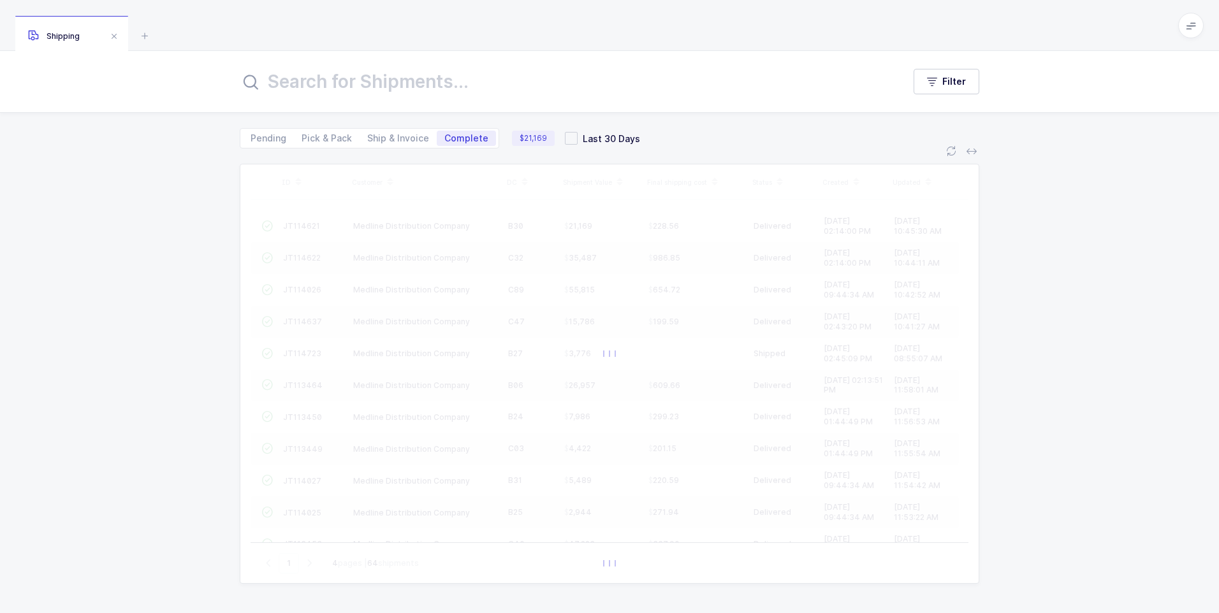
click at [360, 76] on input "text" at bounding box center [564, 81] width 648 height 31
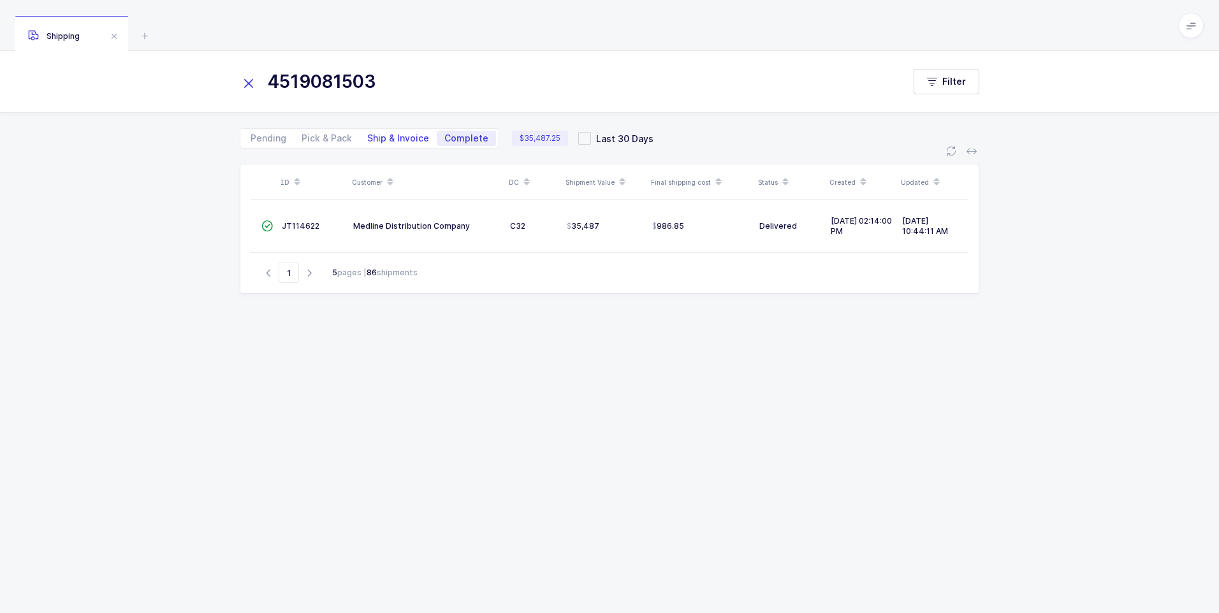
type input "4519081503"
click at [405, 139] on span "Ship & Invoice" at bounding box center [398, 138] width 62 height 9
click at [368, 139] on input "Ship & Invoice" at bounding box center [364, 135] width 8 height 8
radio input "true"
radio input "false"
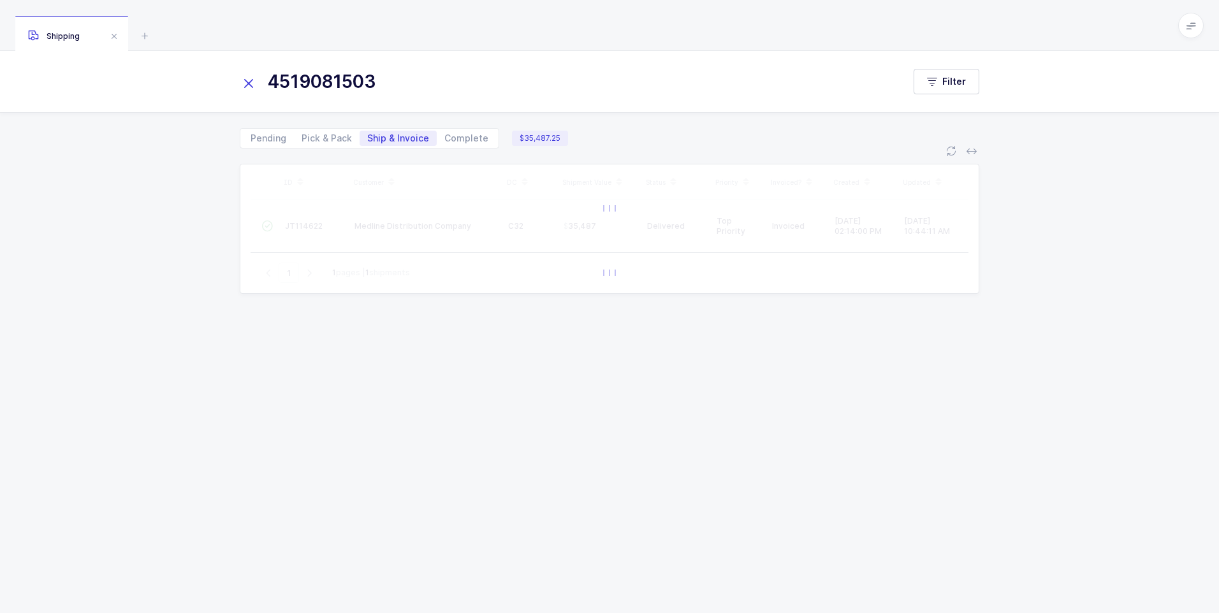
click at [249, 80] on icon at bounding box center [249, 84] width 18 height 18
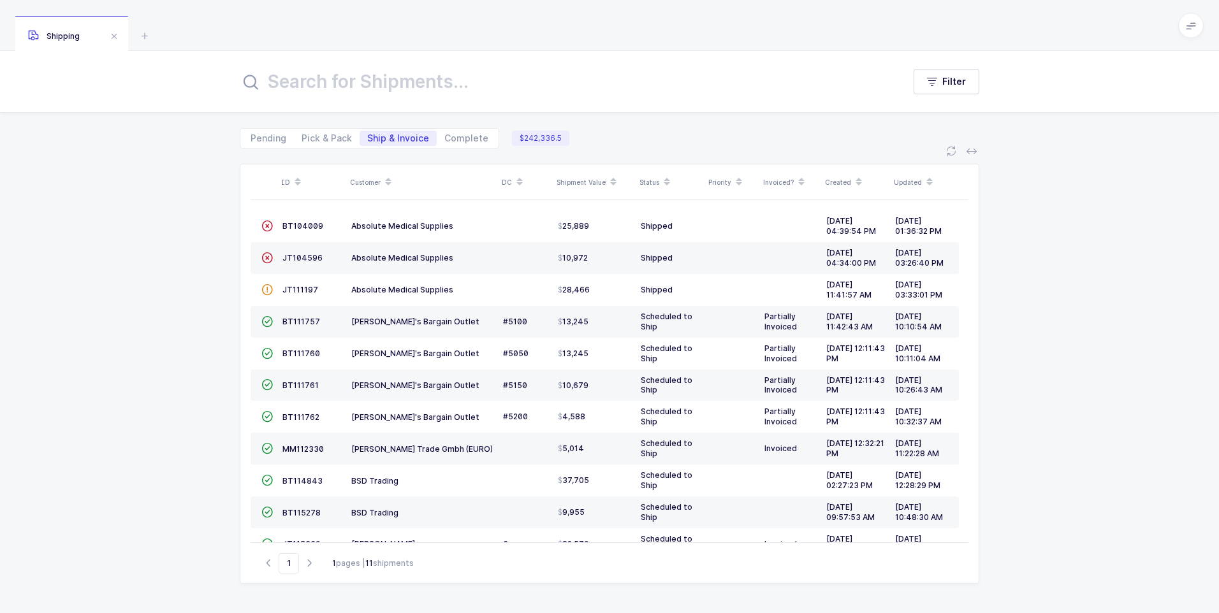
click at [312, 76] on input "text" at bounding box center [564, 81] width 648 height 31
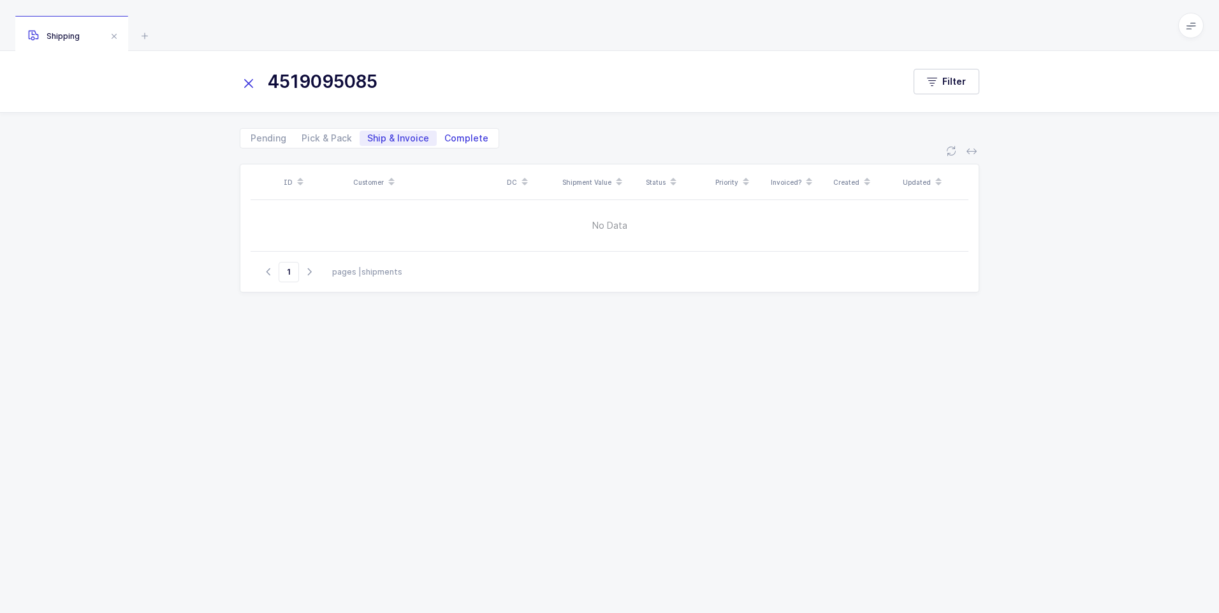
type input "4519095085"
click at [455, 135] on span "Complete" at bounding box center [466, 138] width 44 height 9
click at [445, 135] on input "Complete" at bounding box center [441, 135] width 8 height 8
radio input "true"
radio input "false"
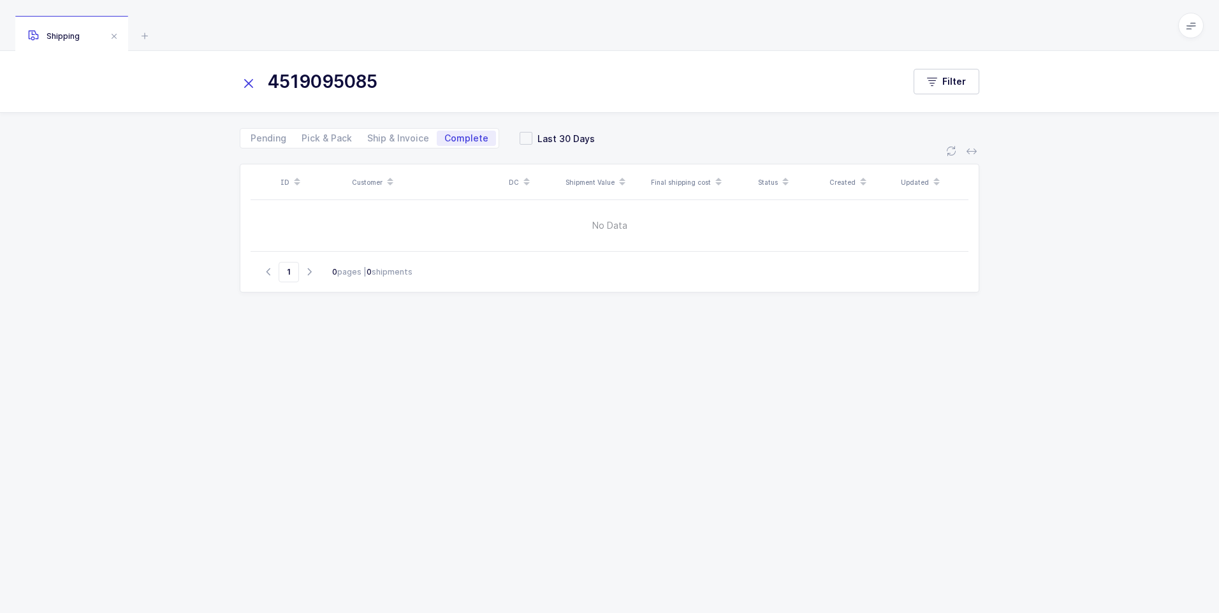
click at [252, 82] on icon at bounding box center [249, 84] width 18 height 18
click at [279, 84] on input "text" at bounding box center [564, 81] width 648 height 31
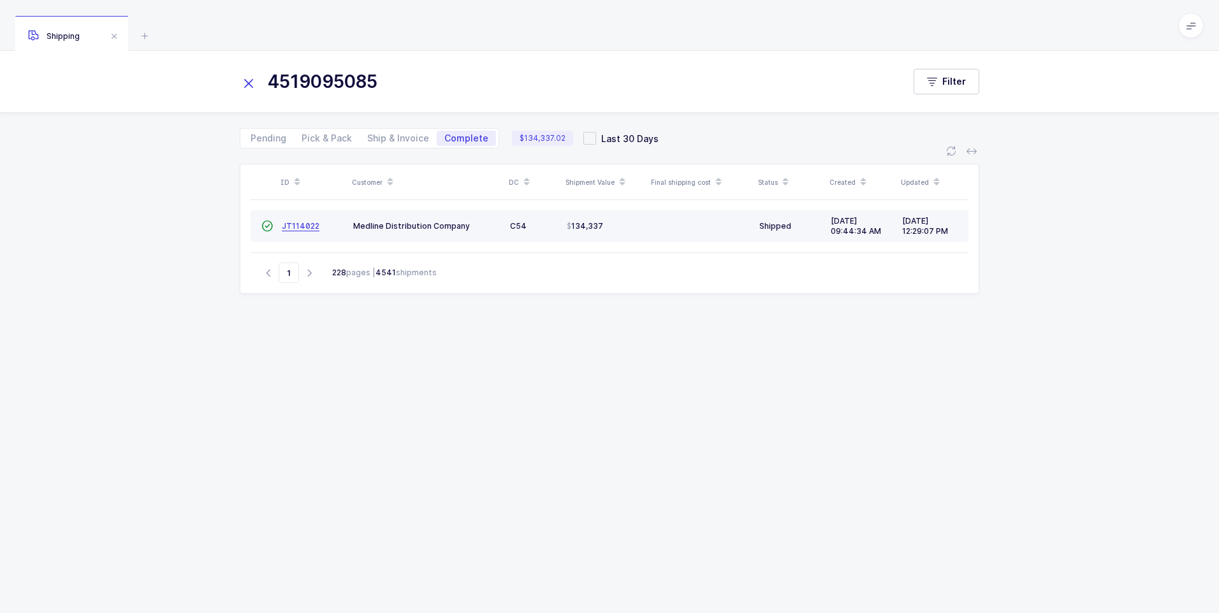
type input "4519095085"
click at [303, 225] on span "JT114022" at bounding box center [301, 226] width 38 height 10
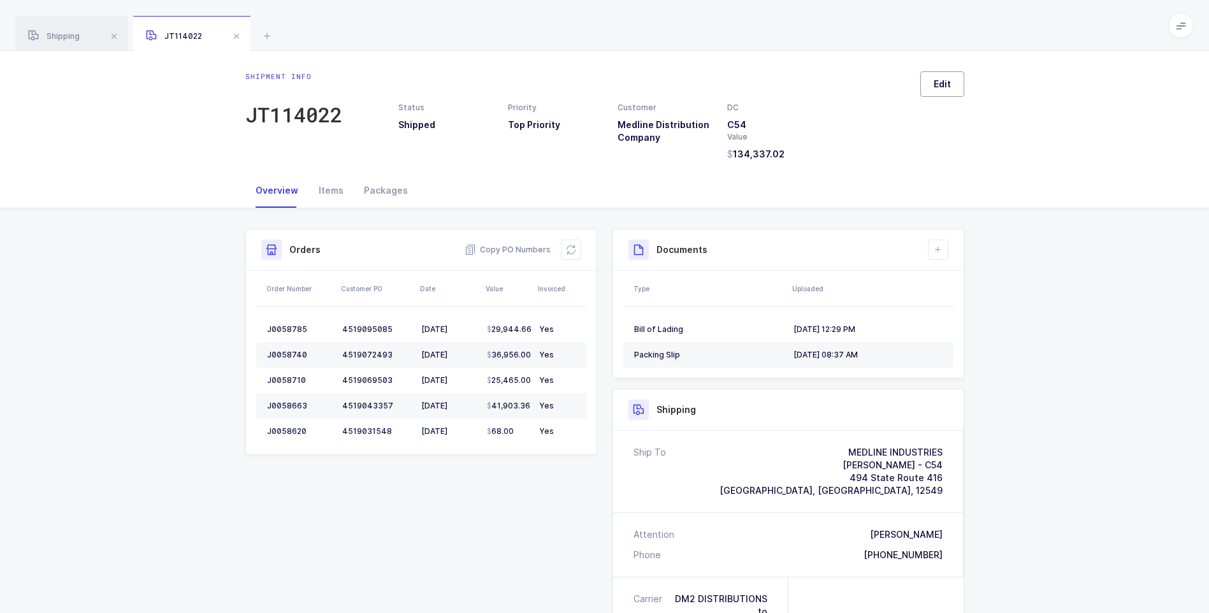
click at [935, 83] on span "Edit" at bounding box center [942, 84] width 17 height 13
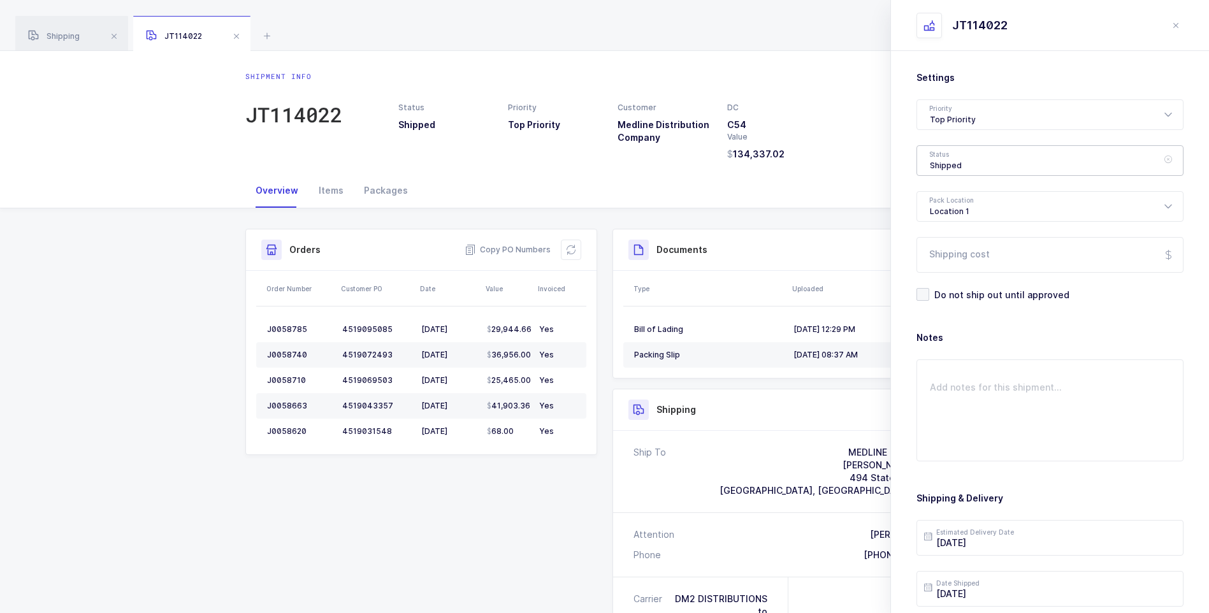
click at [950, 161] on div "Shipped" at bounding box center [1050, 160] width 267 height 31
click at [952, 270] on li "Delivered" at bounding box center [1054, 278] width 265 height 20
type input "Delivered"
click at [952, 265] on input "Shipping cost" at bounding box center [1050, 255] width 267 height 36
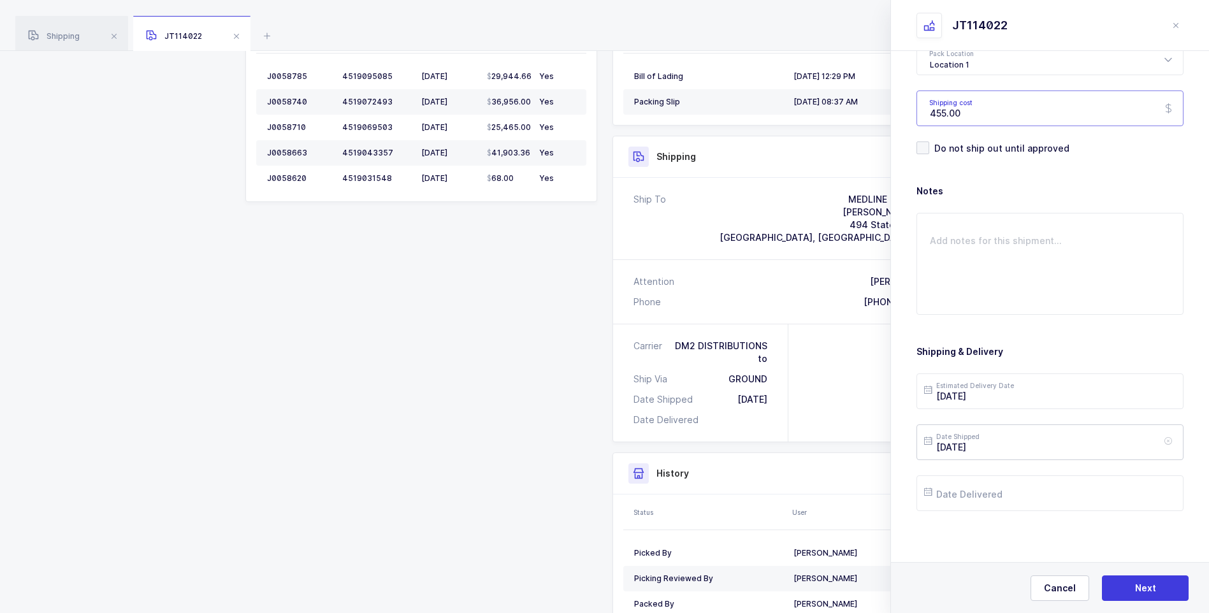
scroll to position [309, 0]
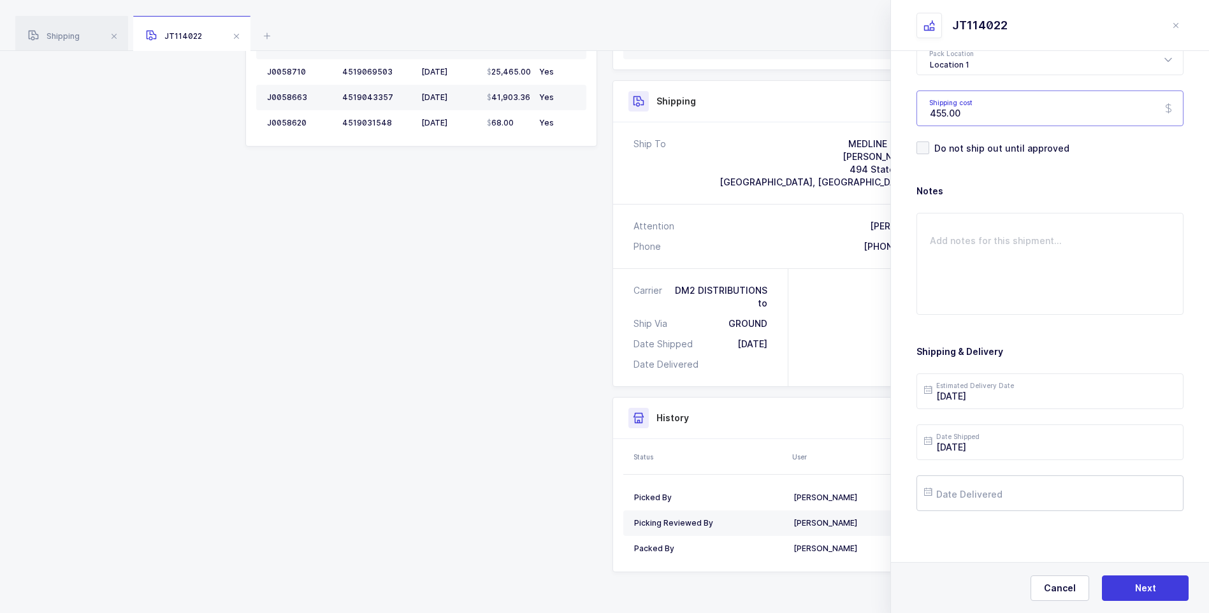
type input "455.00"
click at [995, 491] on input "text" at bounding box center [1050, 494] width 267 height 36
click at [938, 265] on button "Previous Month" at bounding box center [937, 267] width 8 height 8
click at [995, 422] on span "30" at bounding box center [992, 421] width 15 height 15
type input "[DATE]"
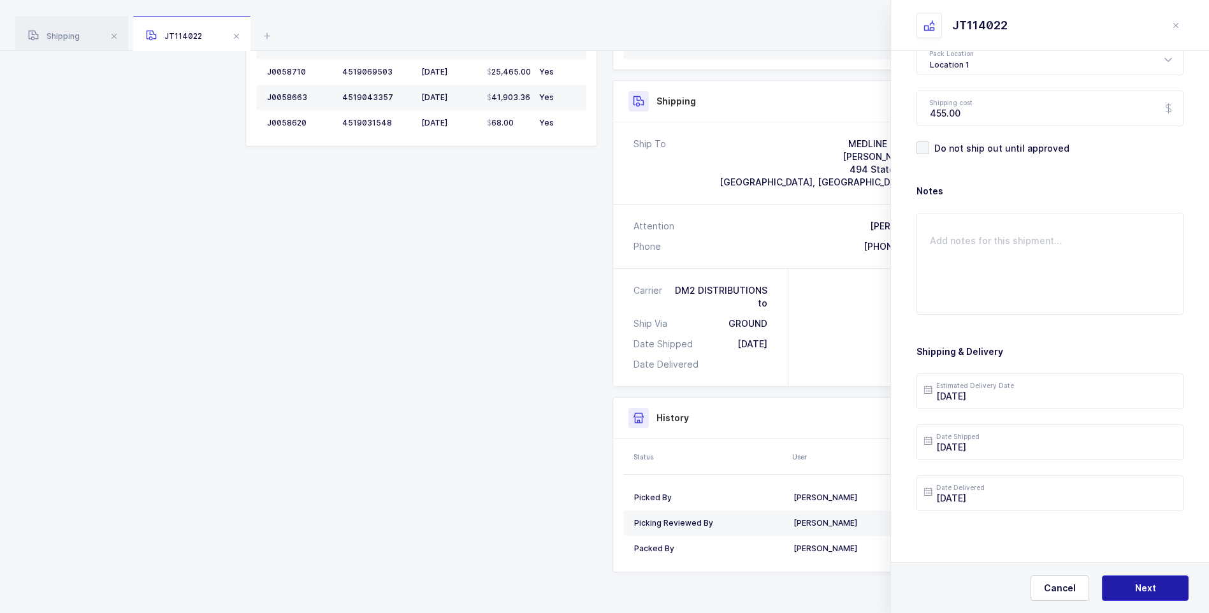
click at [1141, 588] on span "Next" at bounding box center [1145, 588] width 21 height 13
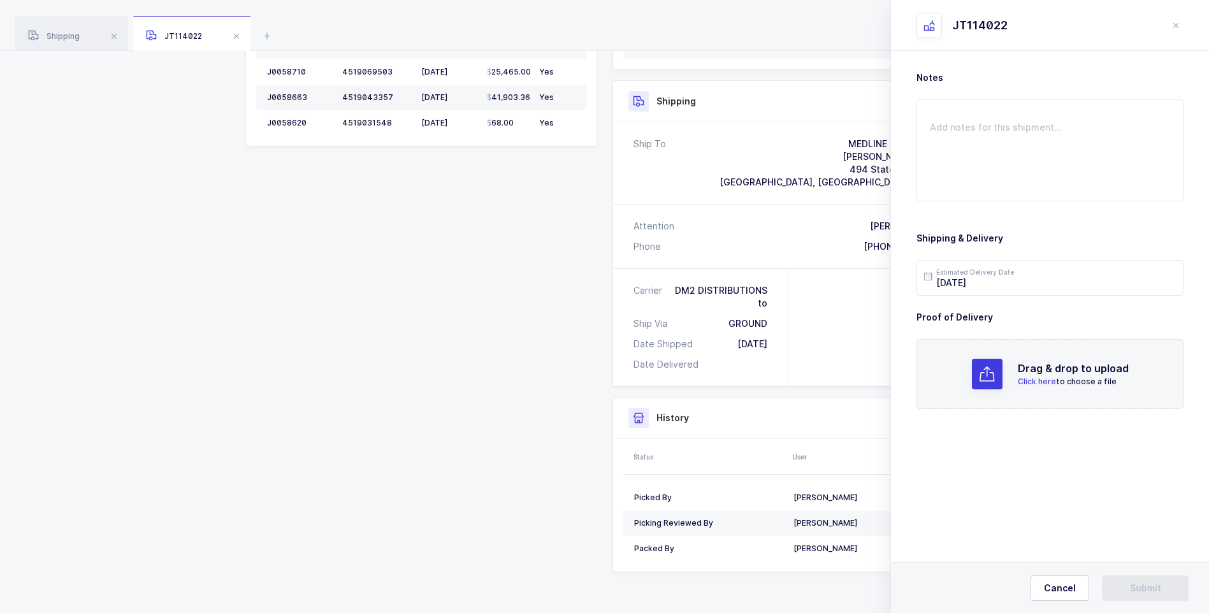
scroll to position [0, 0]
click at [1039, 377] on span "Click here" at bounding box center [1037, 382] width 38 height 10
click at [1115, 589] on button "Submit" at bounding box center [1145, 588] width 87 height 25
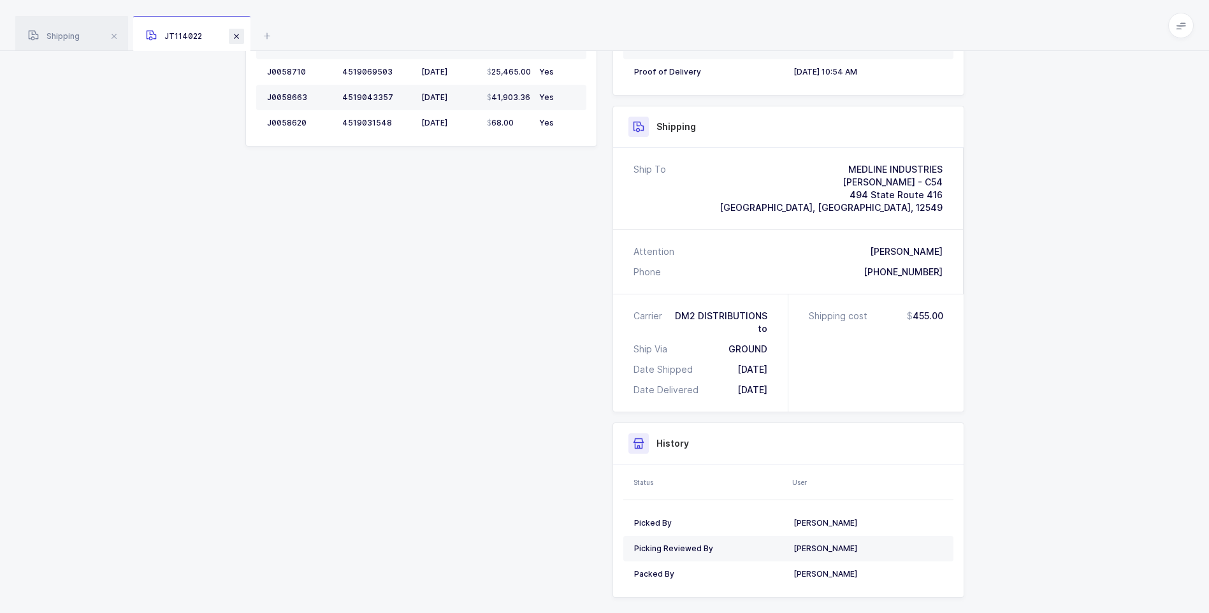
click at [241, 33] on span at bounding box center [236, 36] width 15 height 15
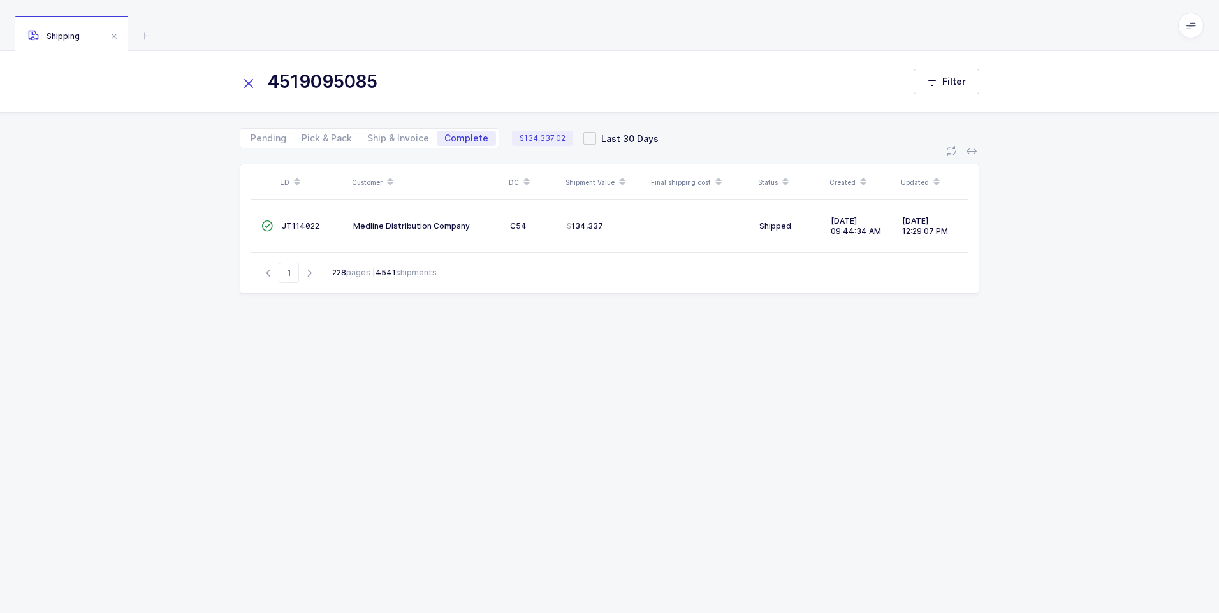
drag, startPoint x: 250, startPoint y: 79, endPoint x: 287, endPoint y: 79, distance: 37.6
click at [257, 79] on icon at bounding box center [249, 84] width 18 height 18
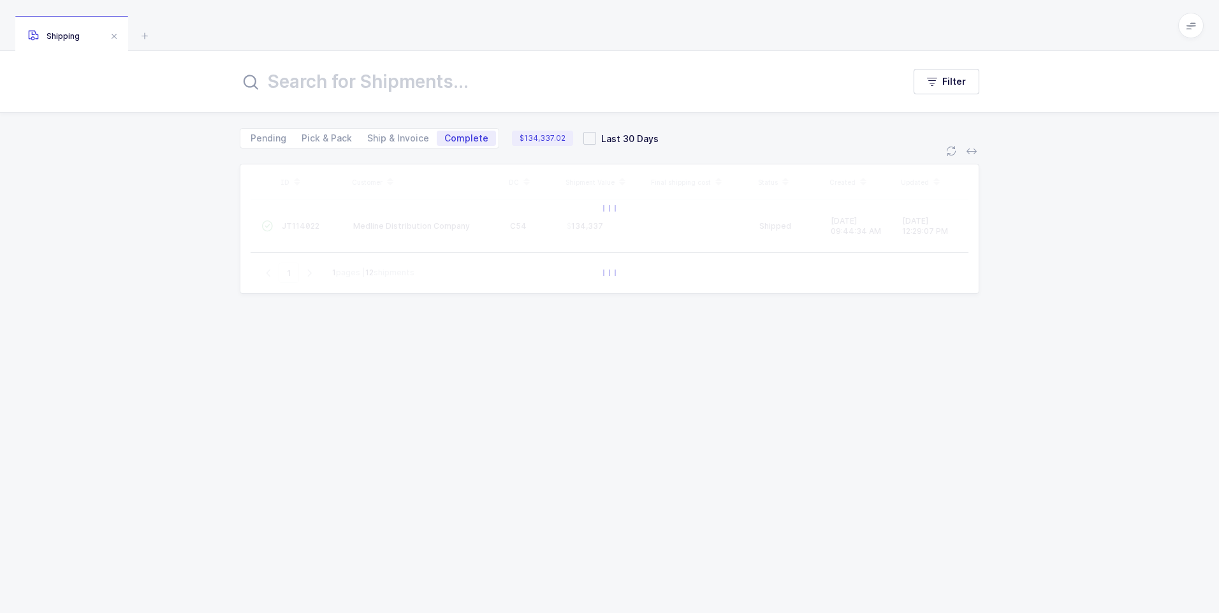
click at [289, 79] on input "text" at bounding box center [564, 81] width 648 height 31
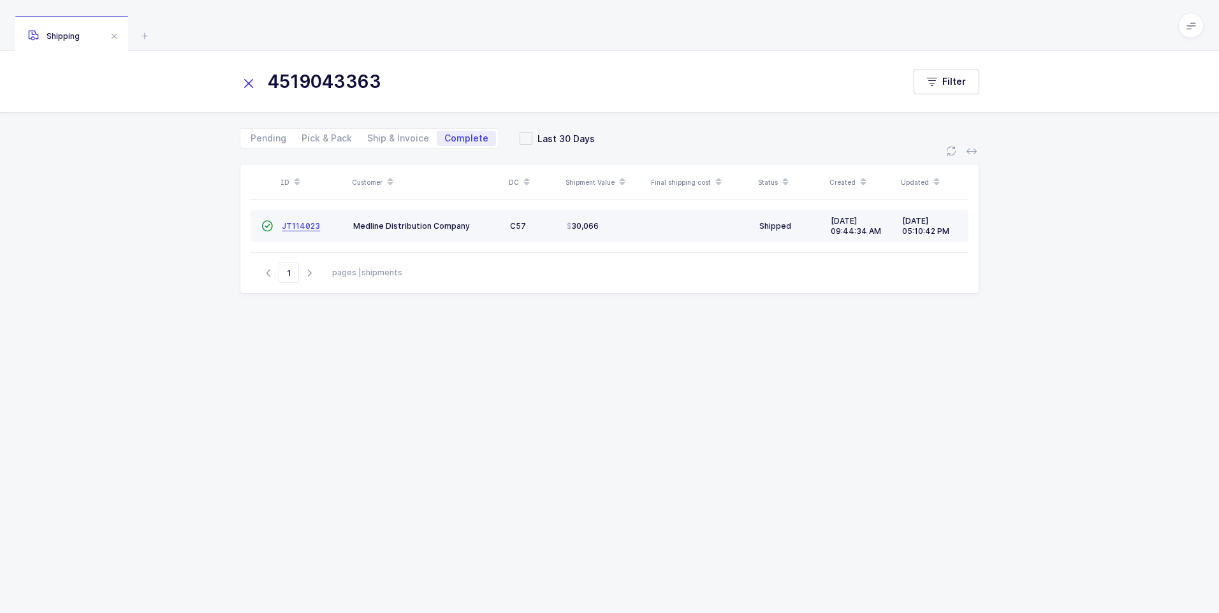
type input "4519043363"
click at [287, 228] on span "JT114023" at bounding box center [301, 226] width 38 height 10
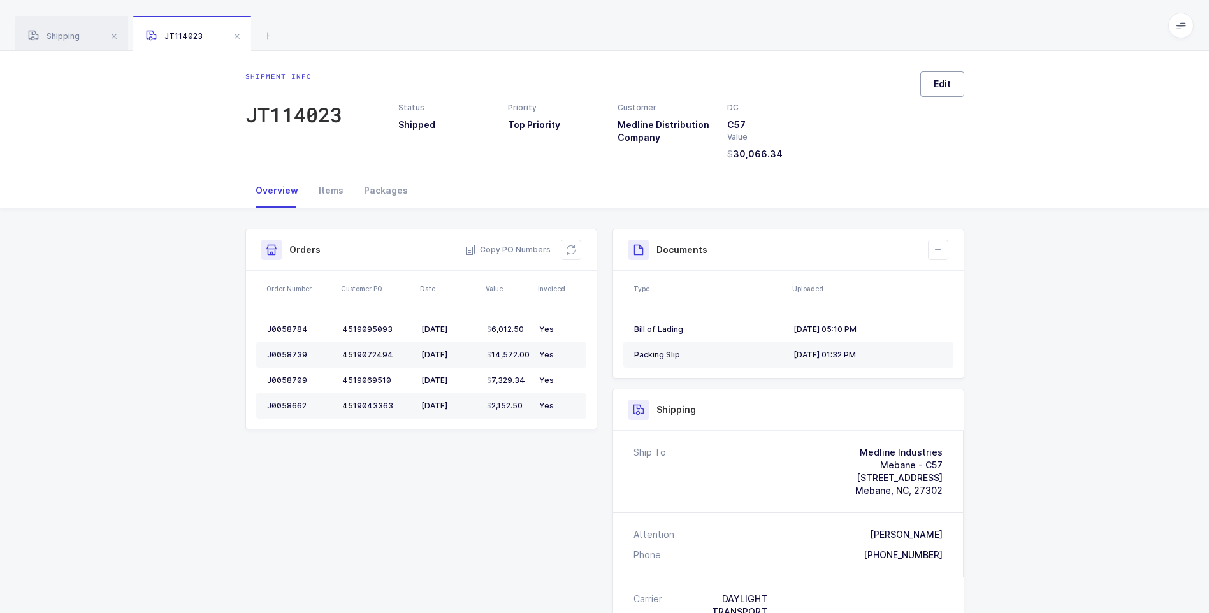
click at [942, 92] on button "Edit" at bounding box center [942, 83] width 44 height 25
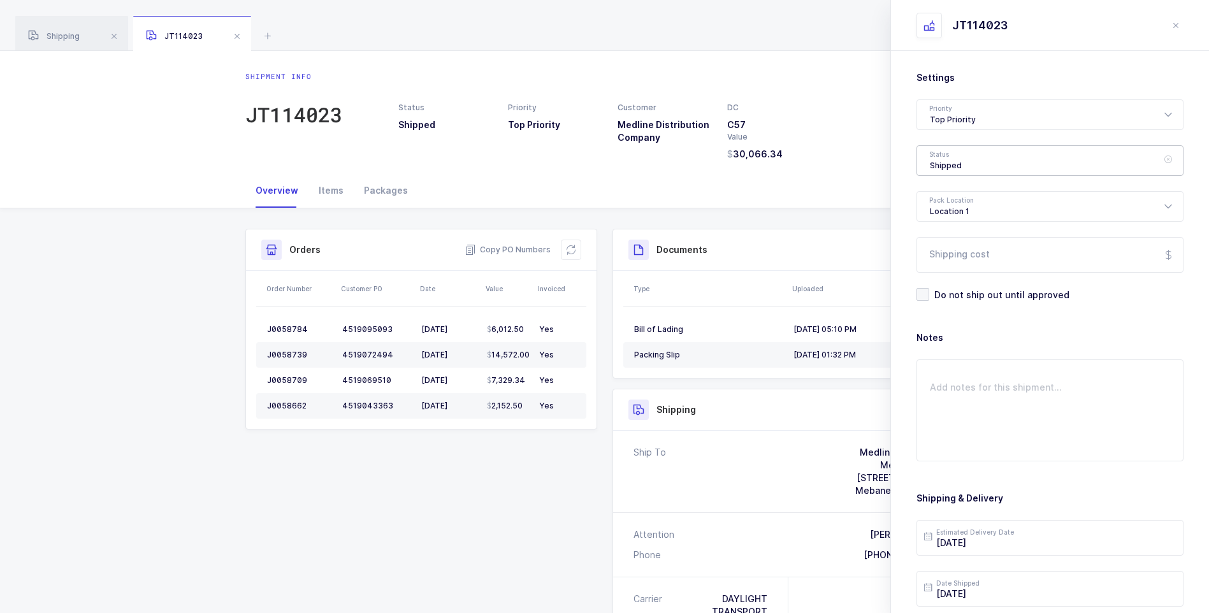
click at [936, 162] on div "Shipped" at bounding box center [1050, 160] width 267 height 31
click at [954, 278] on span "Delivered" at bounding box center [951, 278] width 43 height 11
type input "Delivered"
drag, startPoint x: 961, startPoint y: 259, endPoint x: 969, endPoint y: 259, distance: 7.7
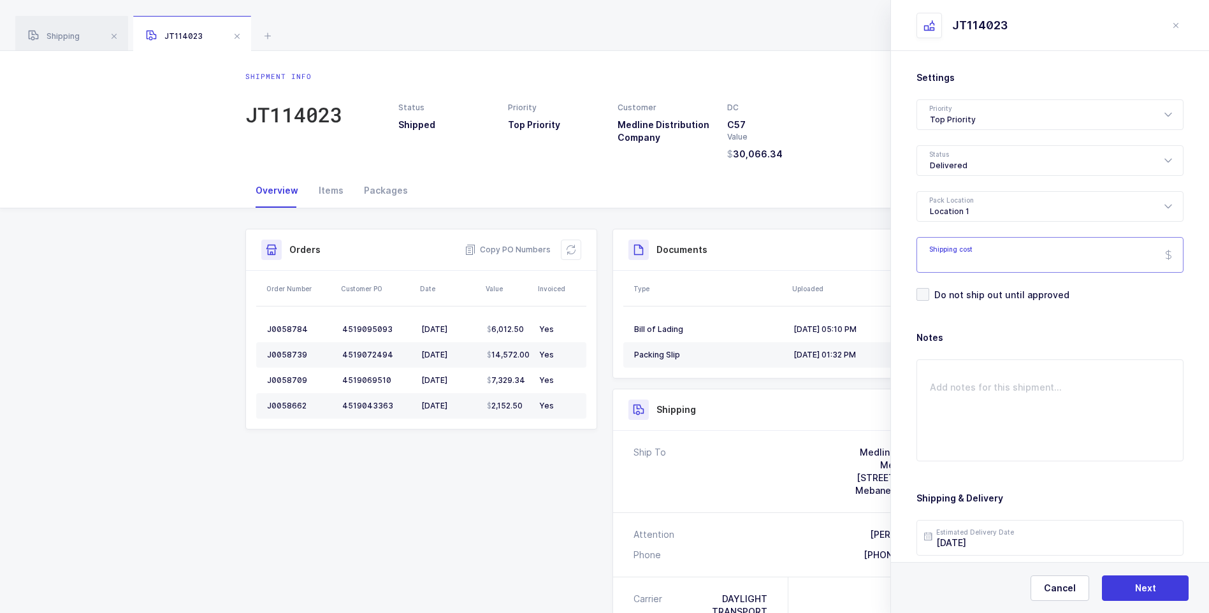
click at [969, 259] on input "Shipping cost" at bounding box center [1050, 255] width 267 height 36
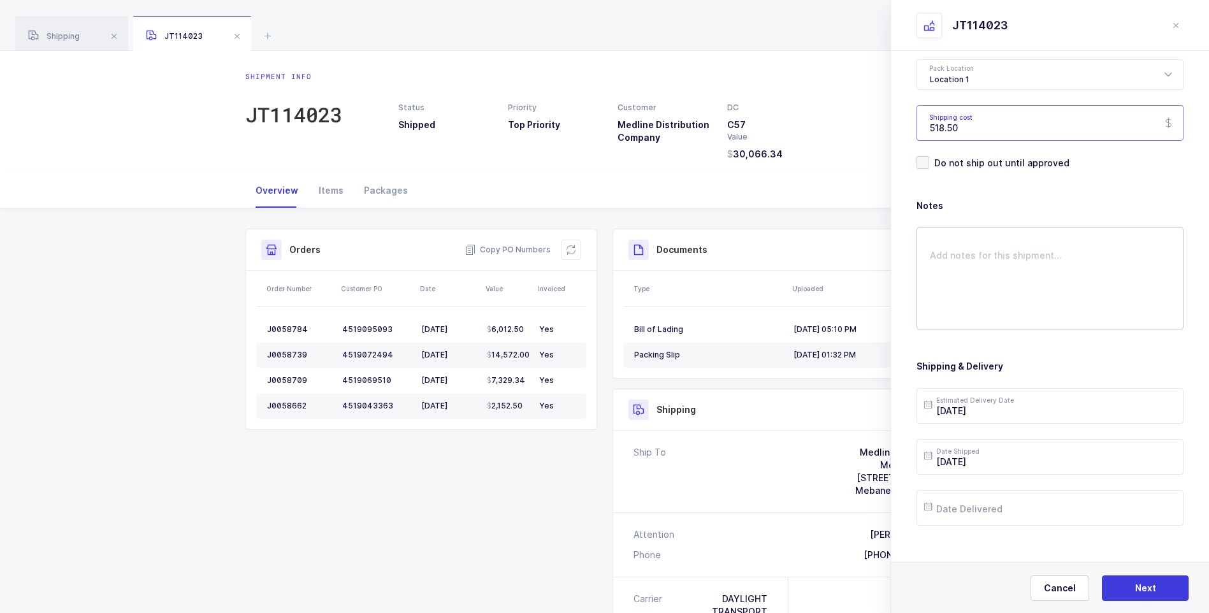
scroll to position [147, 0]
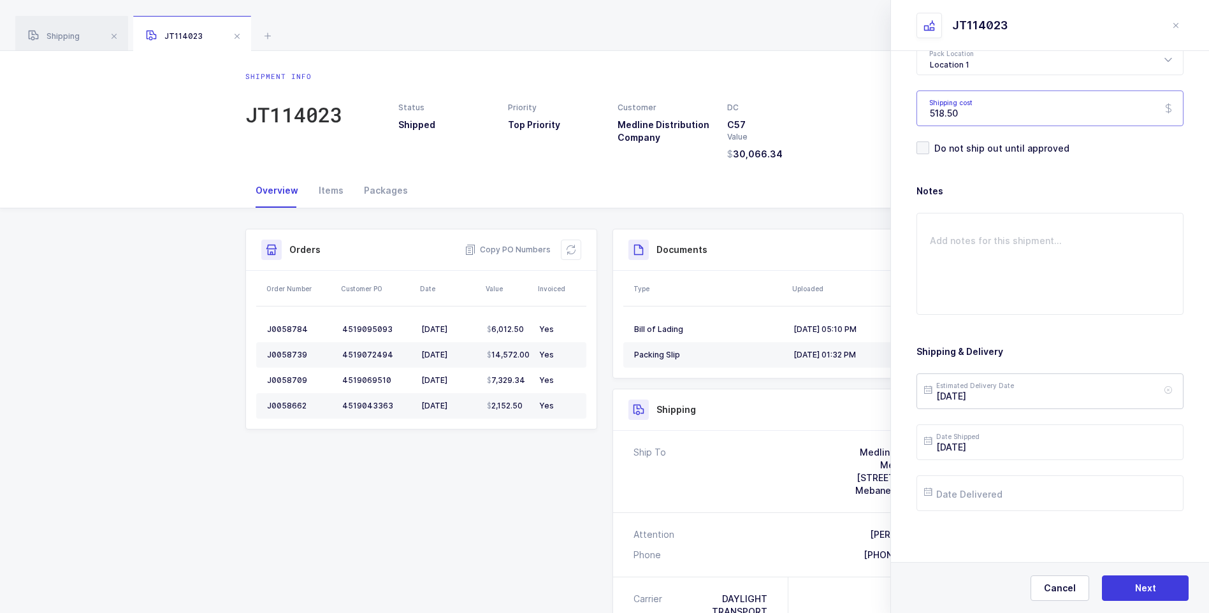
type input "518.50"
click at [1000, 398] on input "[DATE]" at bounding box center [1050, 392] width 267 height 36
click at [1102, 161] on button "Next Month" at bounding box center [1102, 165] width 8 height 8
click at [1024, 222] on span "1" at bounding box center [1019, 222] width 15 height 15
type input "[DATE]"
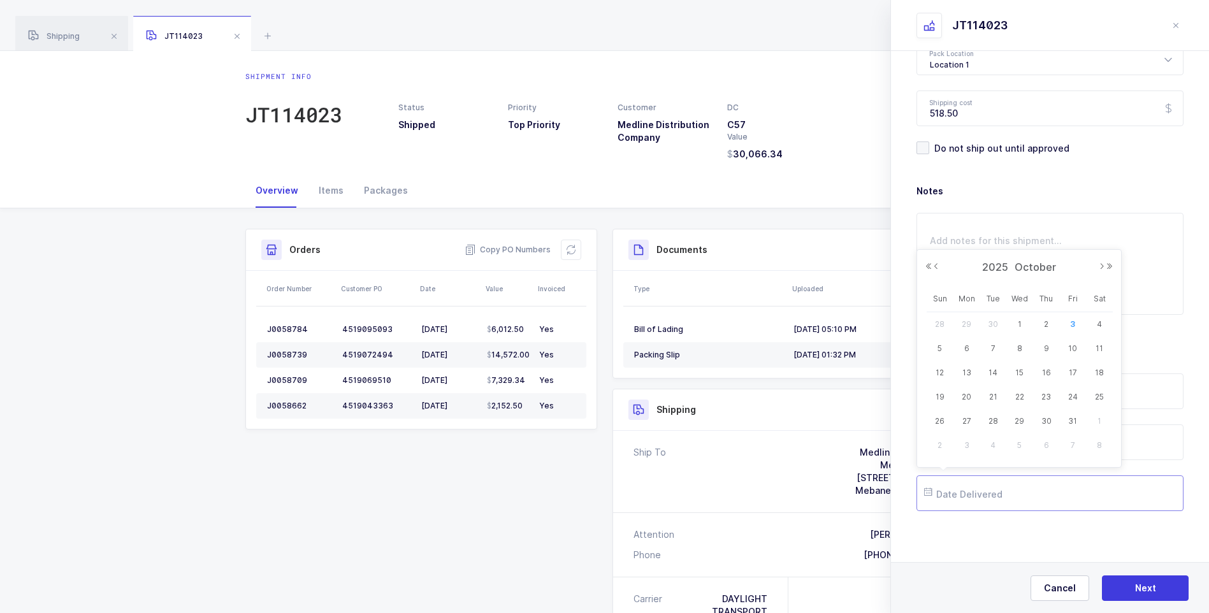
click at [963, 499] on input "text" at bounding box center [1050, 494] width 267 height 36
click at [1049, 318] on span "2" at bounding box center [1046, 324] width 15 height 15
type input "[DATE]"
click at [1130, 588] on button "Next" at bounding box center [1145, 588] width 87 height 25
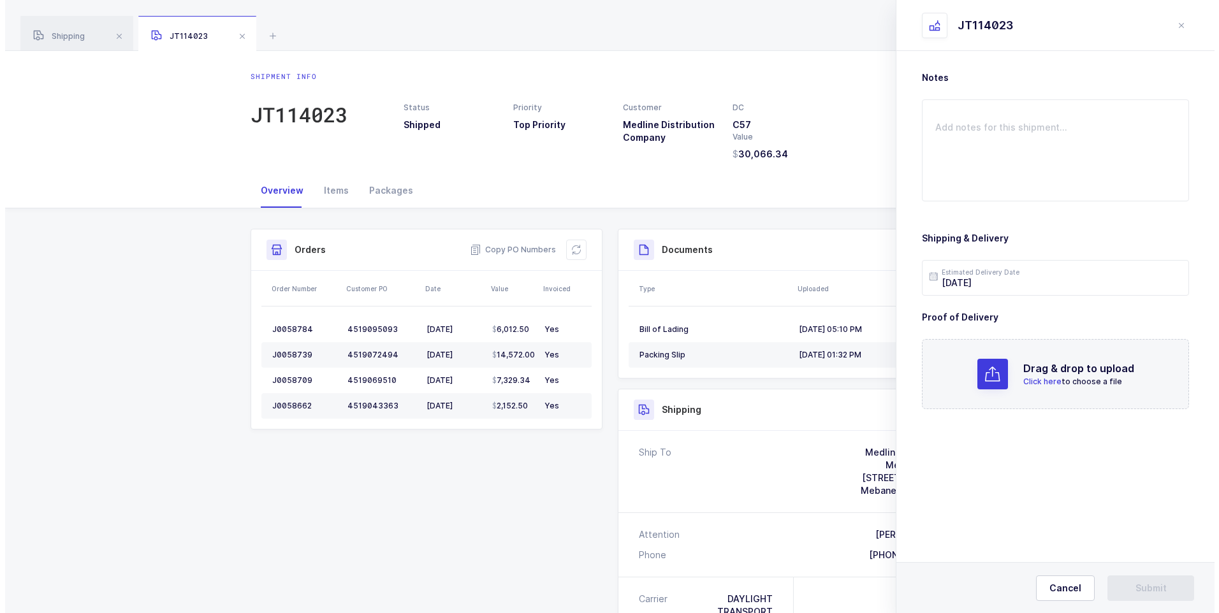
scroll to position [0, 0]
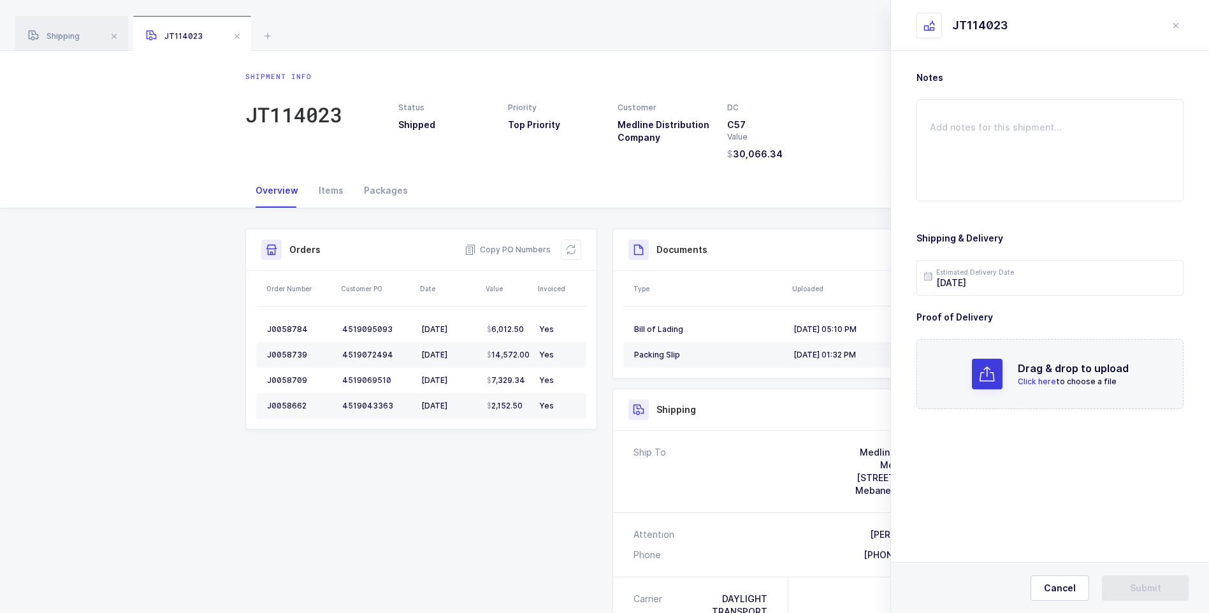
click at [1042, 381] on span "Click here" at bounding box center [1037, 382] width 38 height 10
click at [1120, 583] on button "Submit" at bounding box center [1145, 588] width 87 height 25
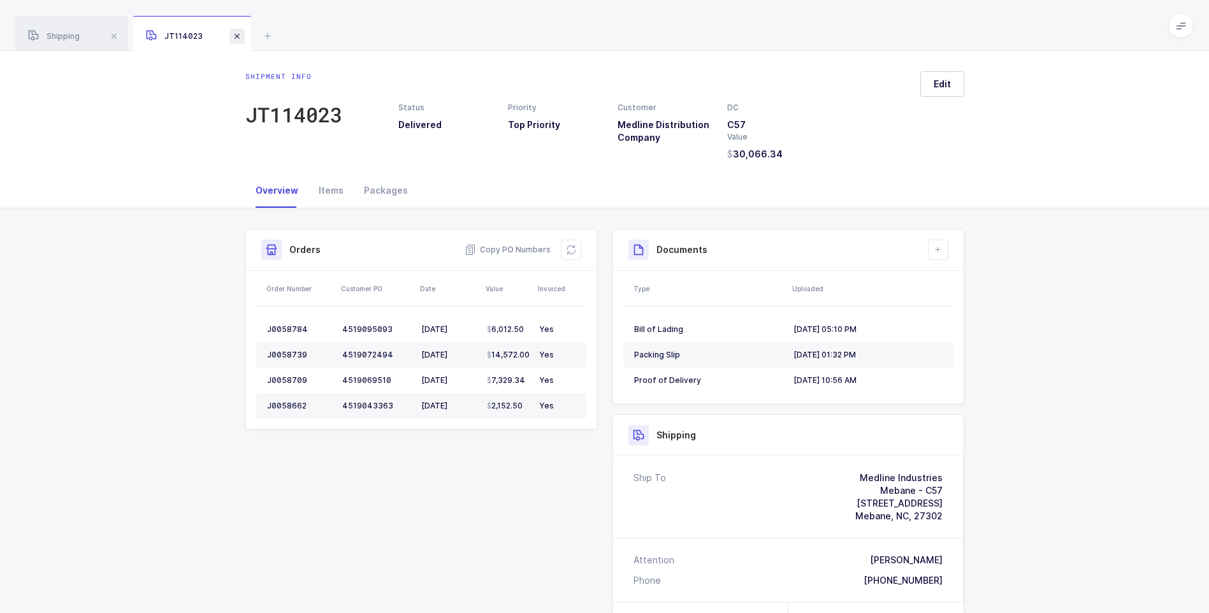
click at [240, 34] on span at bounding box center [236, 36] width 15 height 15
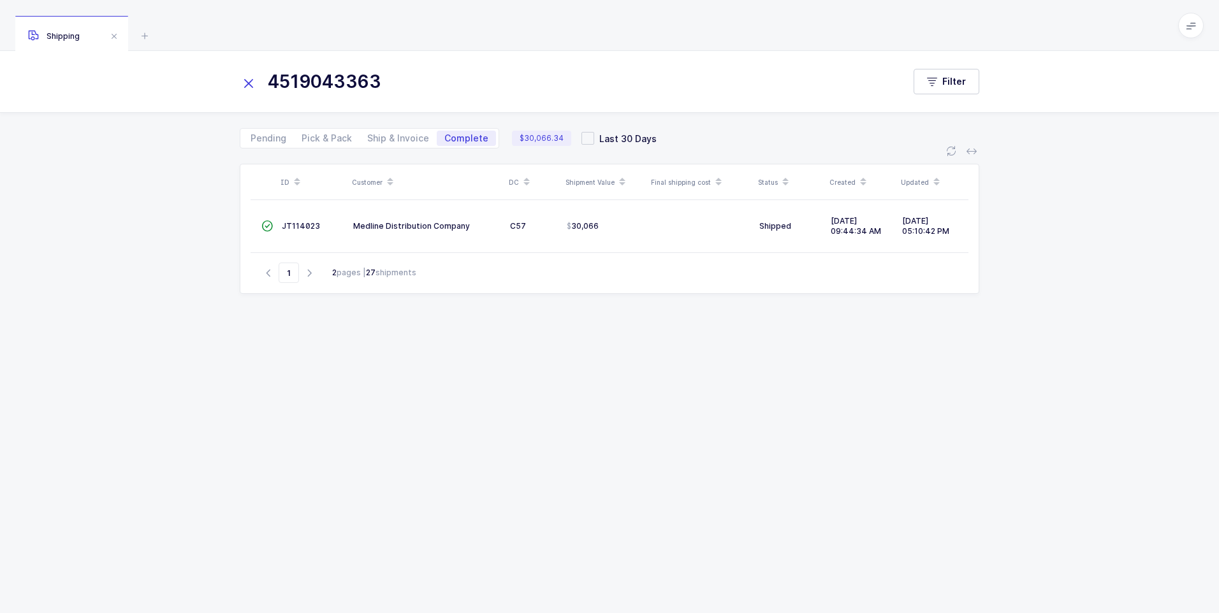
click at [249, 84] on icon at bounding box center [249, 84] width 18 height 18
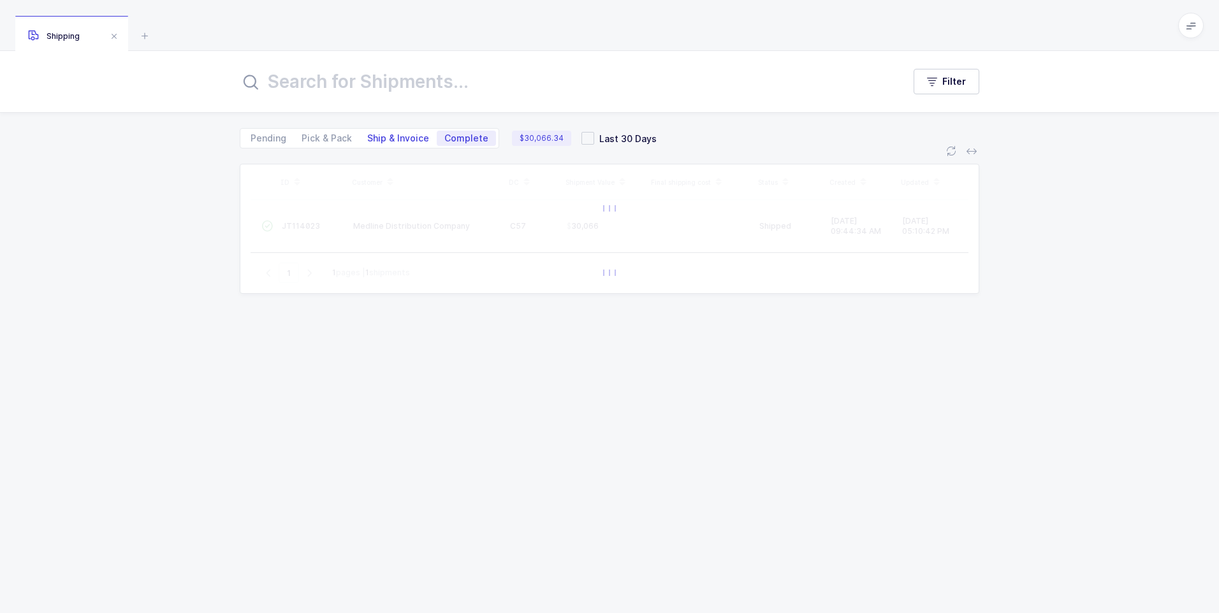
click at [400, 137] on span "Ship & Invoice" at bounding box center [398, 138] width 62 height 9
click at [368, 137] on input "Ship & Invoice" at bounding box center [364, 135] width 8 height 8
radio input "true"
radio input "false"
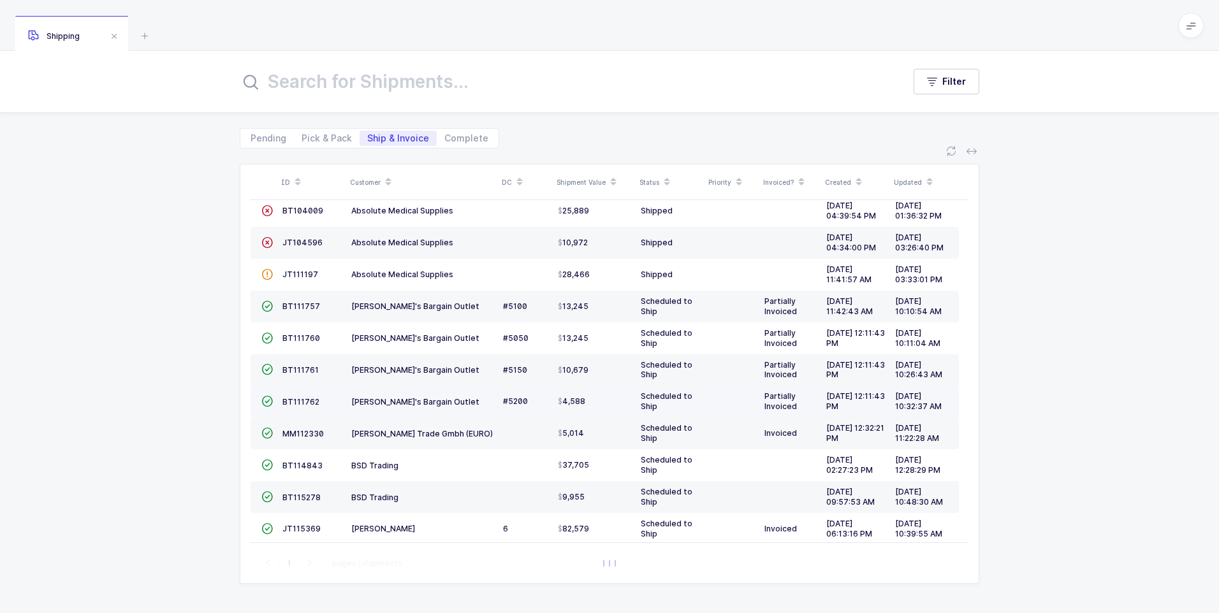
scroll to position [28, 0]
